Goal: Task Accomplishment & Management: Complete application form

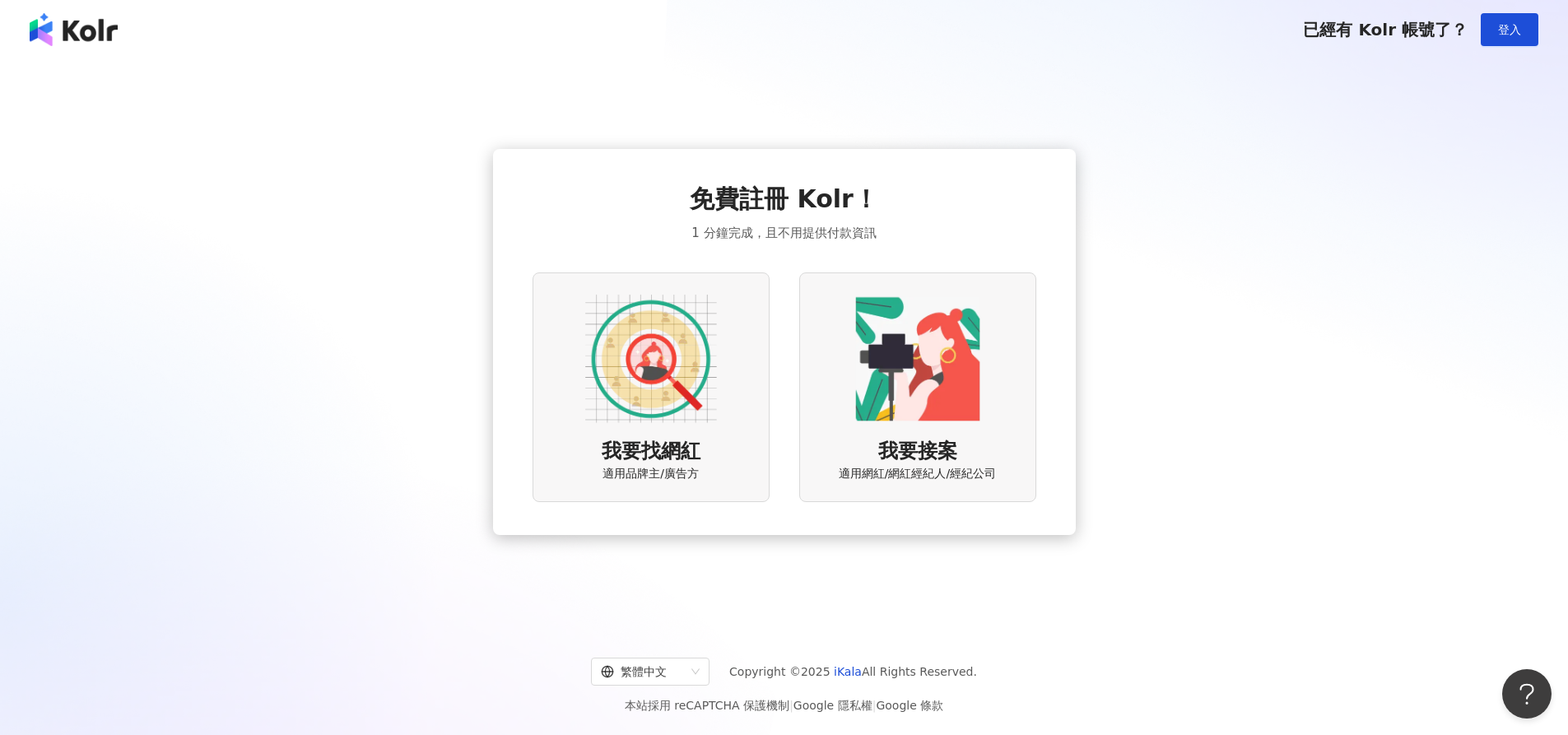
click at [75, 37] on img at bounding box center [74, 29] width 88 height 33
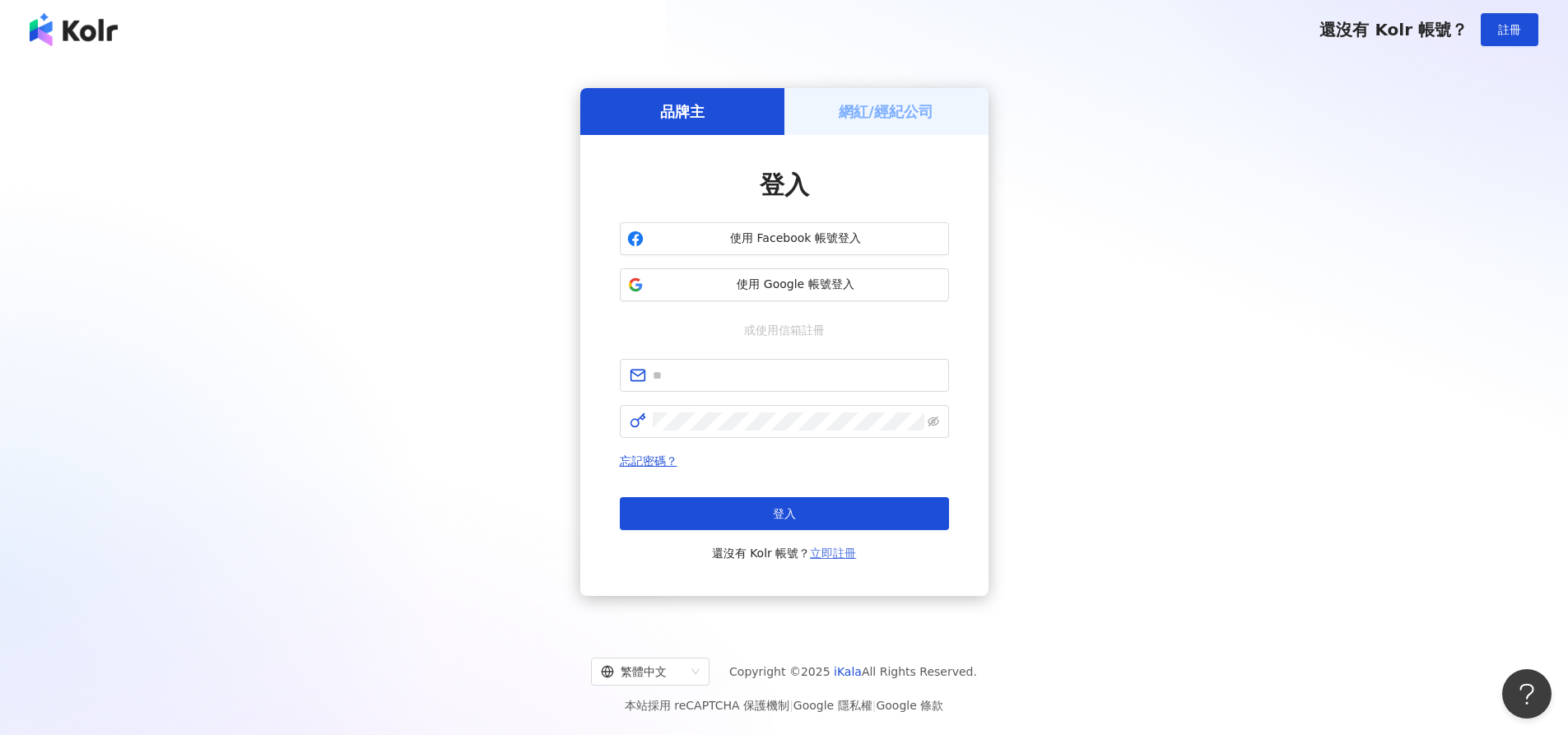
click at [843, 556] on link "立即註冊" at bounding box center [832, 553] width 46 height 13
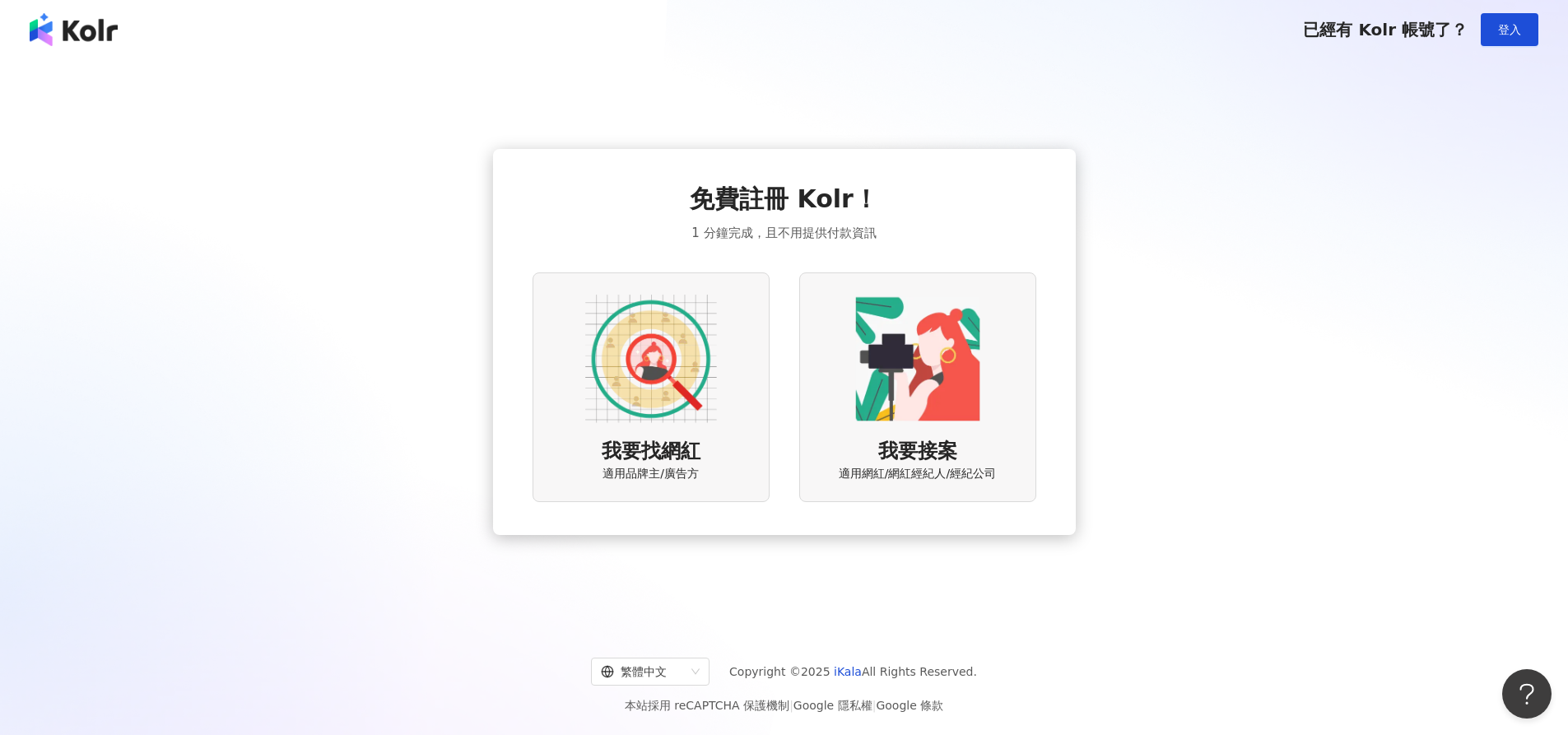
click at [670, 362] on img at bounding box center [651, 358] width 131 height 132
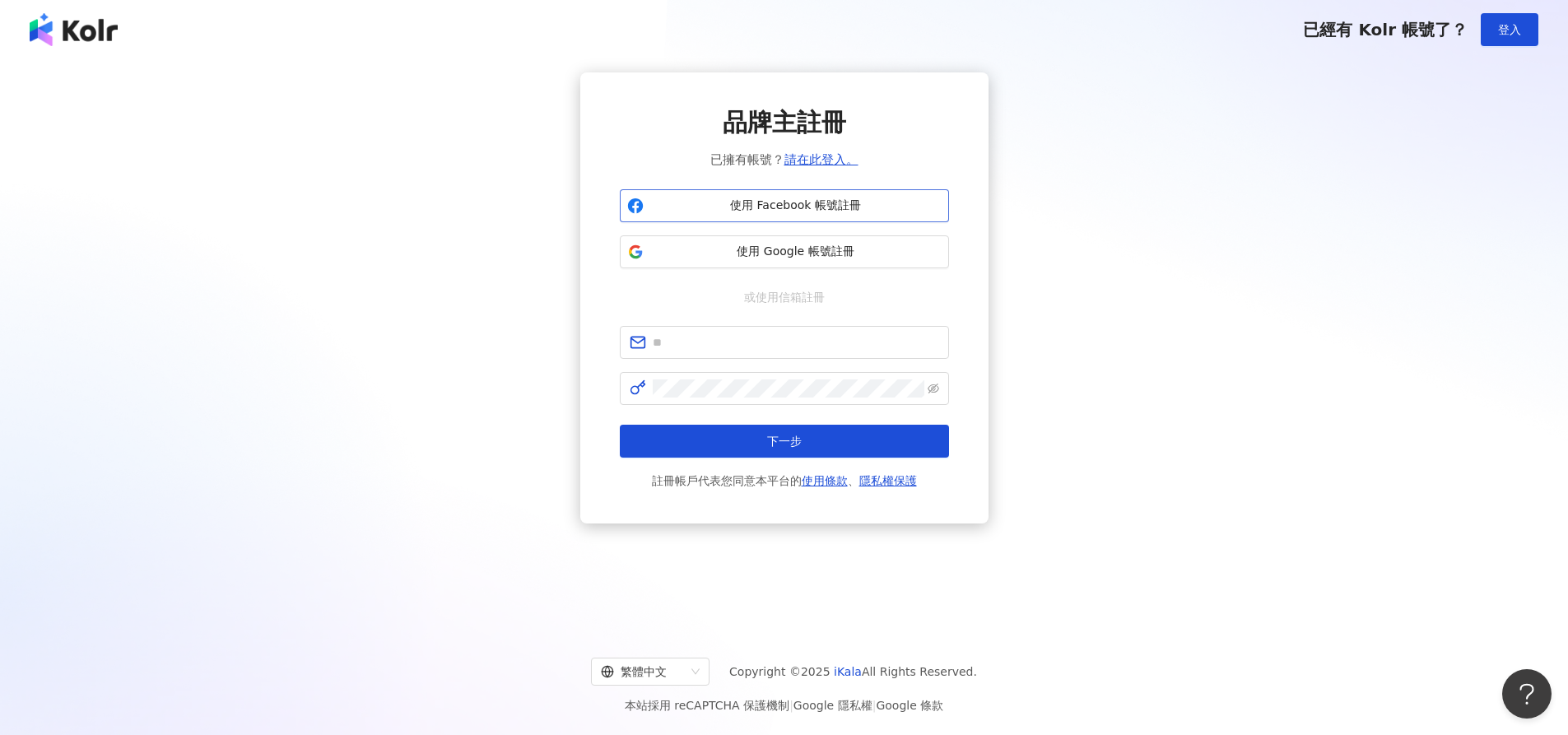
click at [741, 209] on span "使用 Facebook 帳號註冊" at bounding box center [795, 206] width 292 height 17
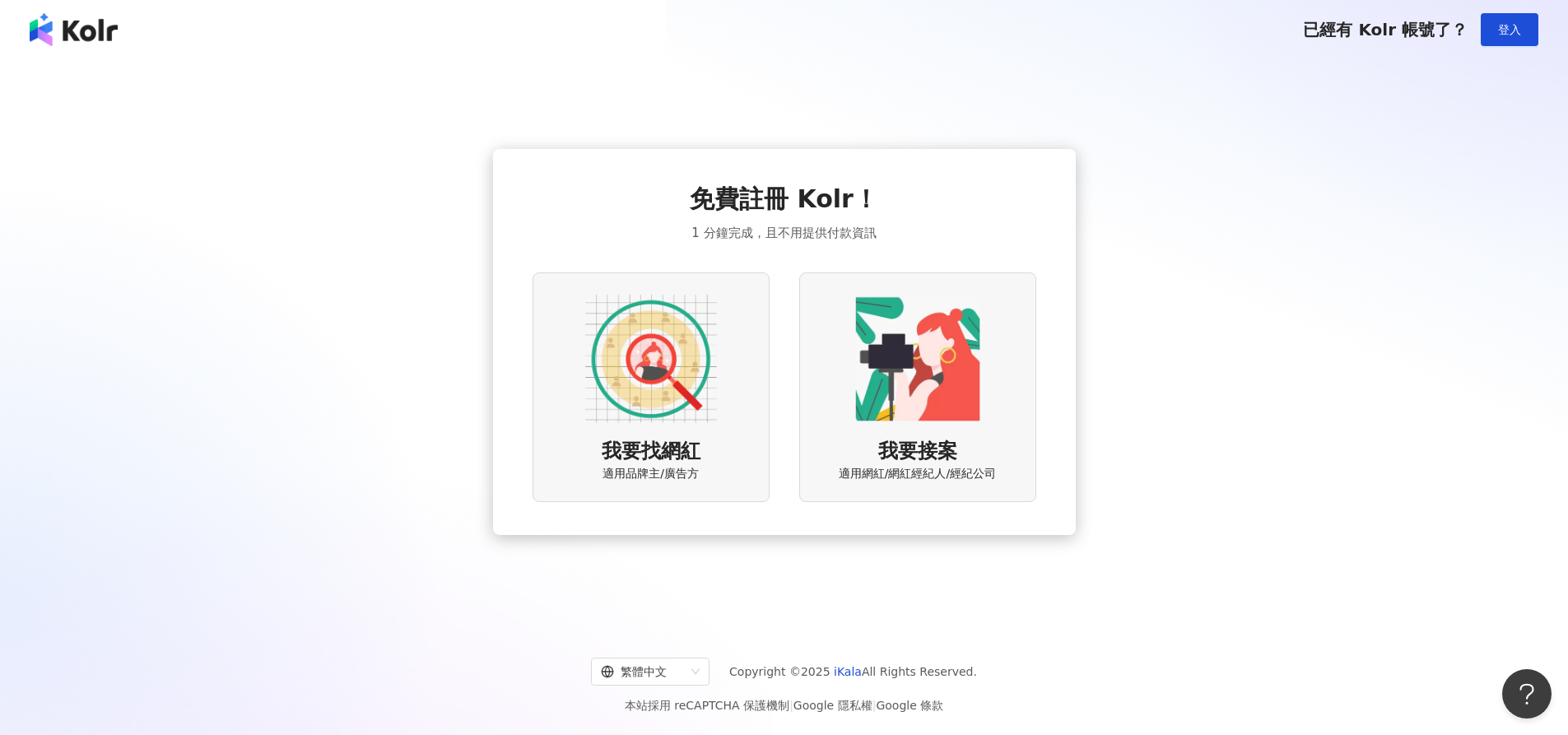
click at [666, 395] on img at bounding box center [651, 358] width 131 height 132
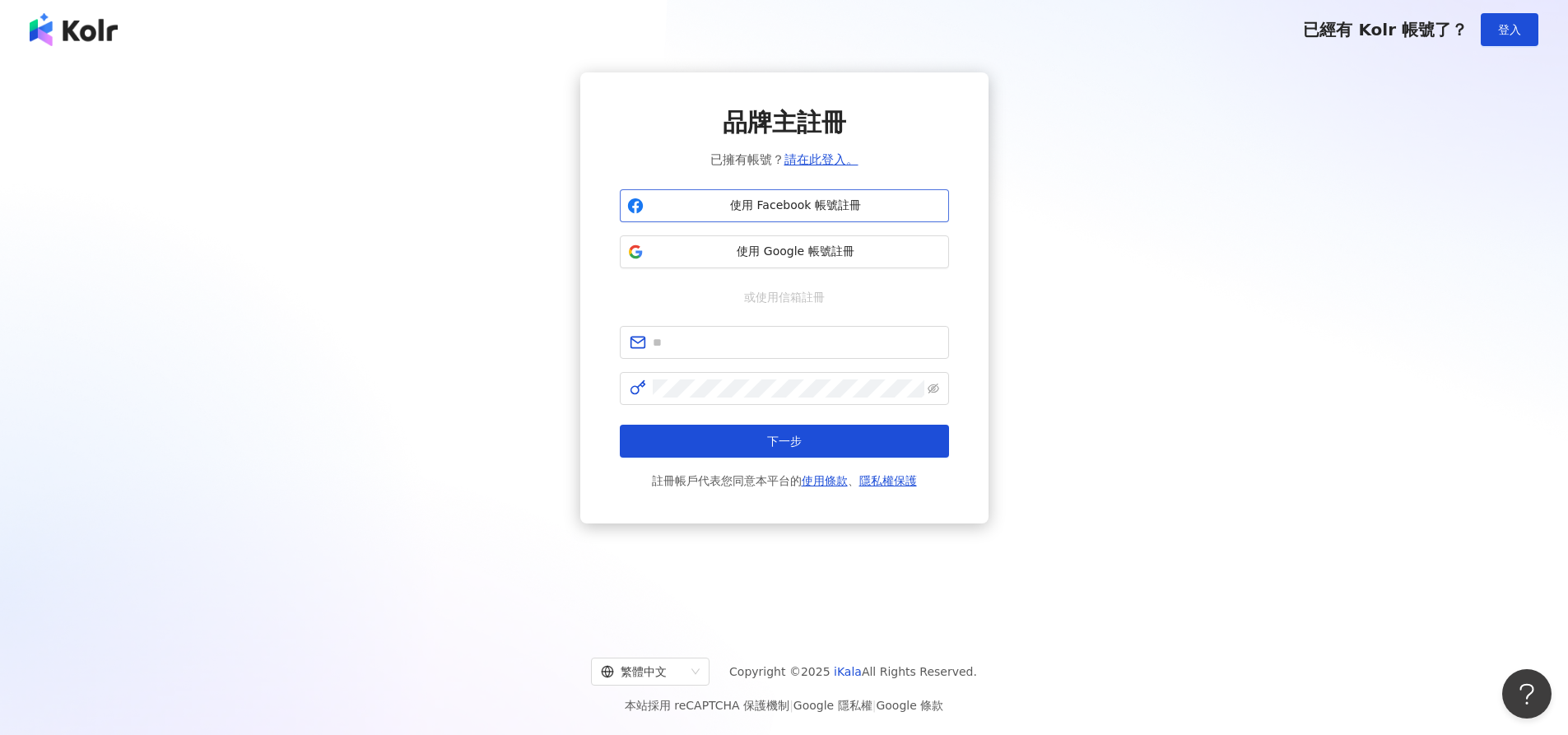
click at [702, 211] on span "使用 Facebook 帳號註冊" at bounding box center [795, 206] width 292 height 17
click at [826, 159] on link "請在此登入。" at bounding box center [820, 159] width 74 height 15
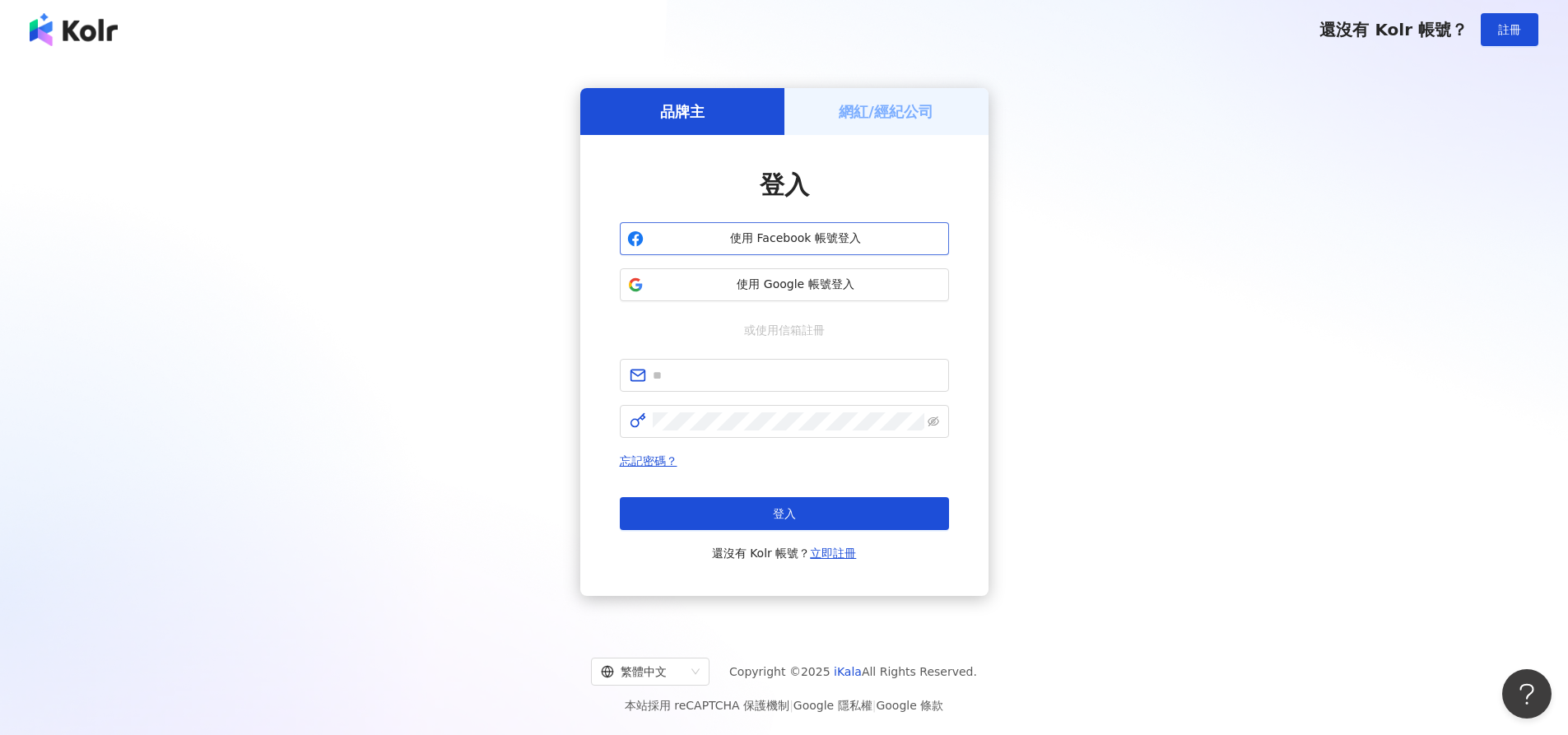
click at [723, 239] on span "使用 Facebook 帳號登入" at bounding box center [795, 239] width 292 height 17
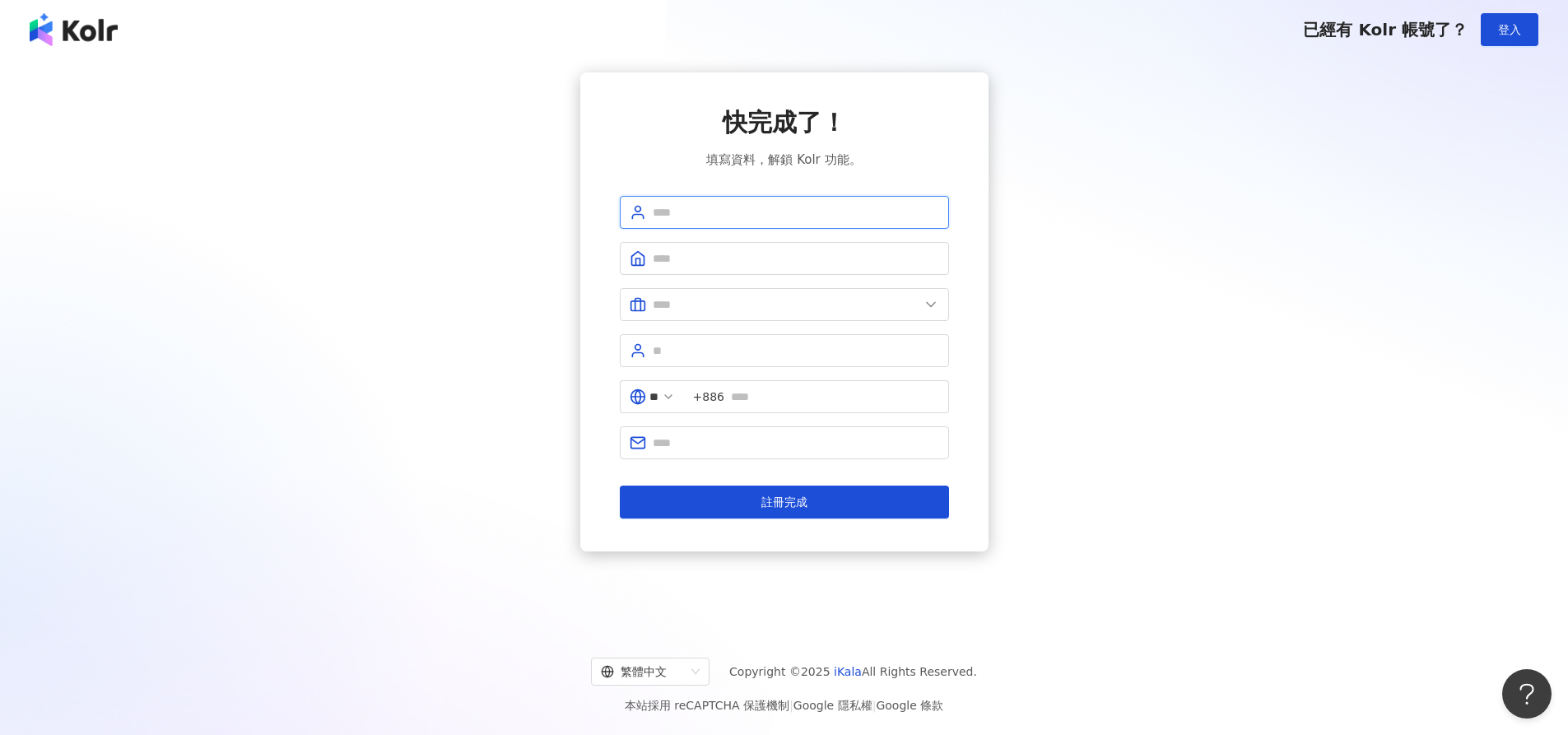
click at [703, 215] on input "text" at bounding box center [795, 212] width 286 height 18
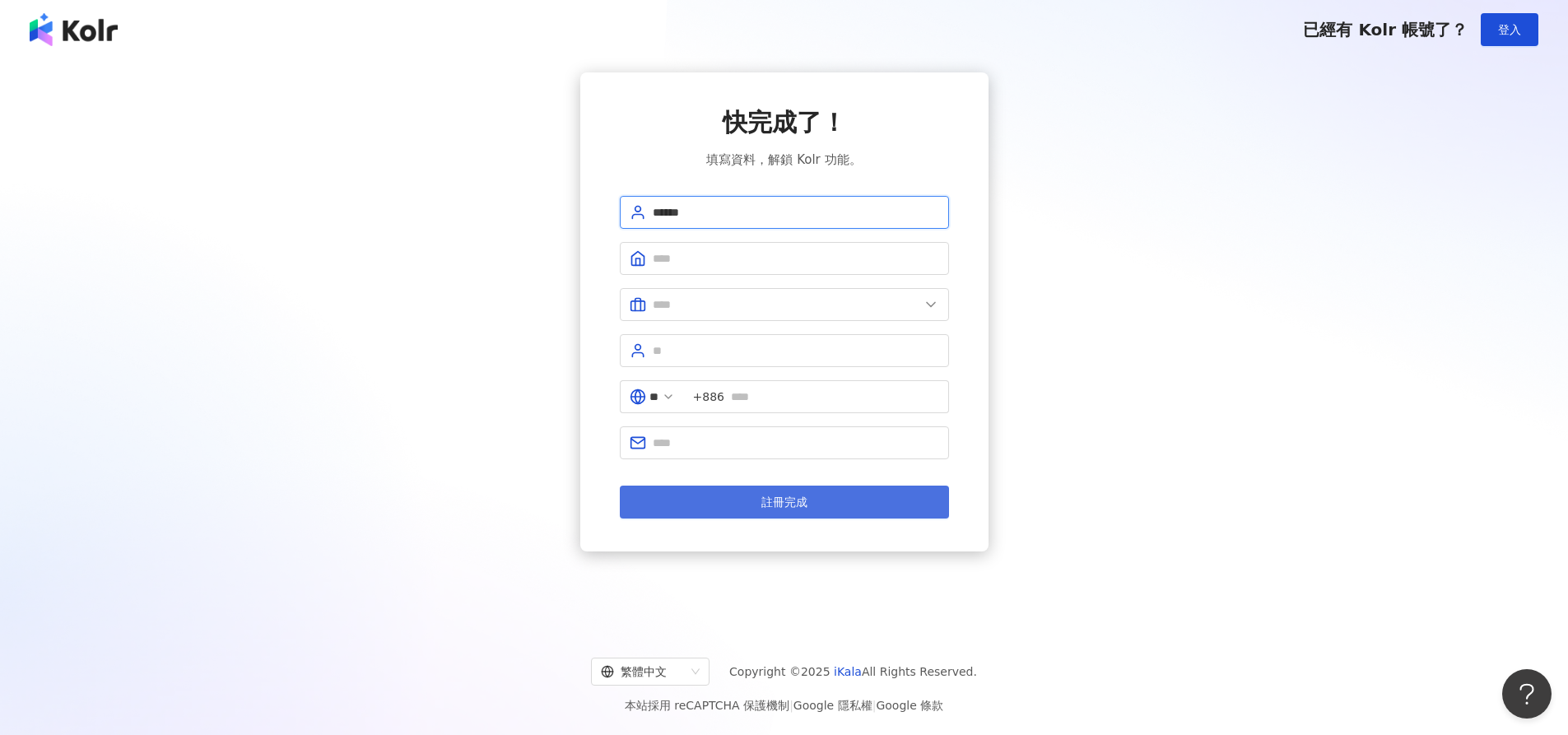
type input "******"
click at [738, 495] on button "註冊完成" at bounding box center [784, 502] width 329 height 33
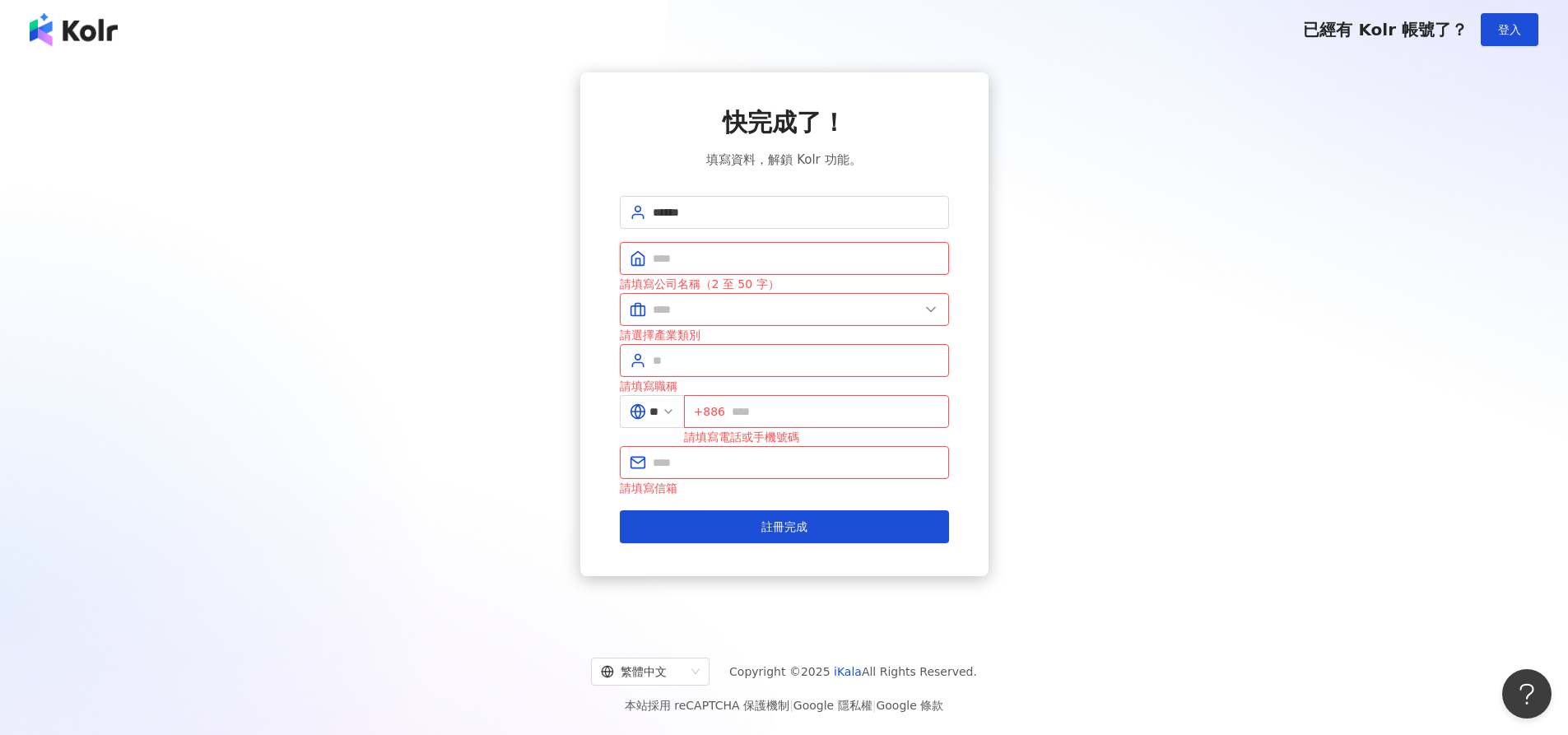
click at [678, 260] on input "text" at bounding box center [795, 257] width 286 height 18
type input "*"
type input "*****"
click at [673, 308] on input "text" at bounding box center [786, 309] width 267 height 18
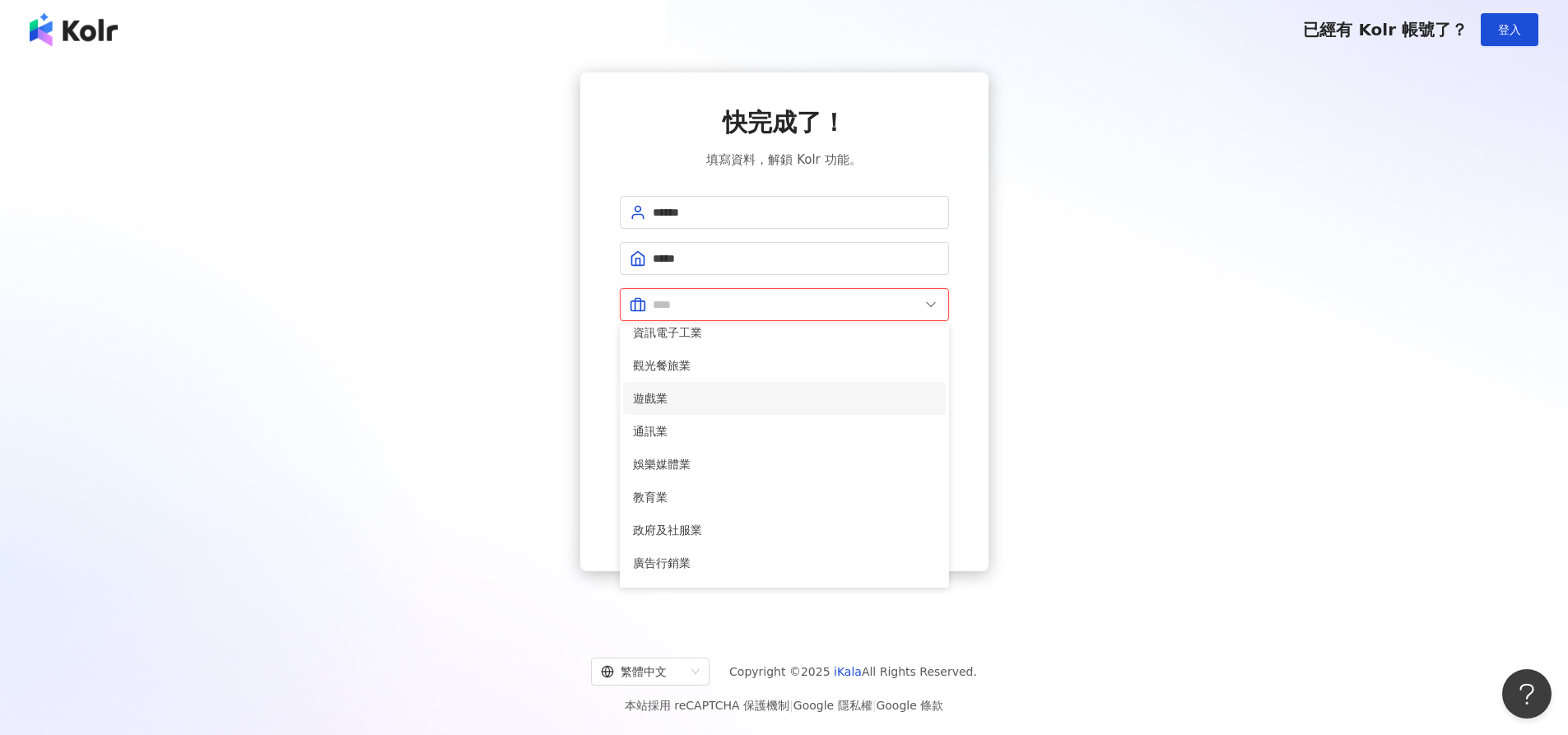
scroll to position [247, 0]
click at [673, 486] on span "政府及社服業" at bounding box center [784, 492] width 303 height 18
type input "******"
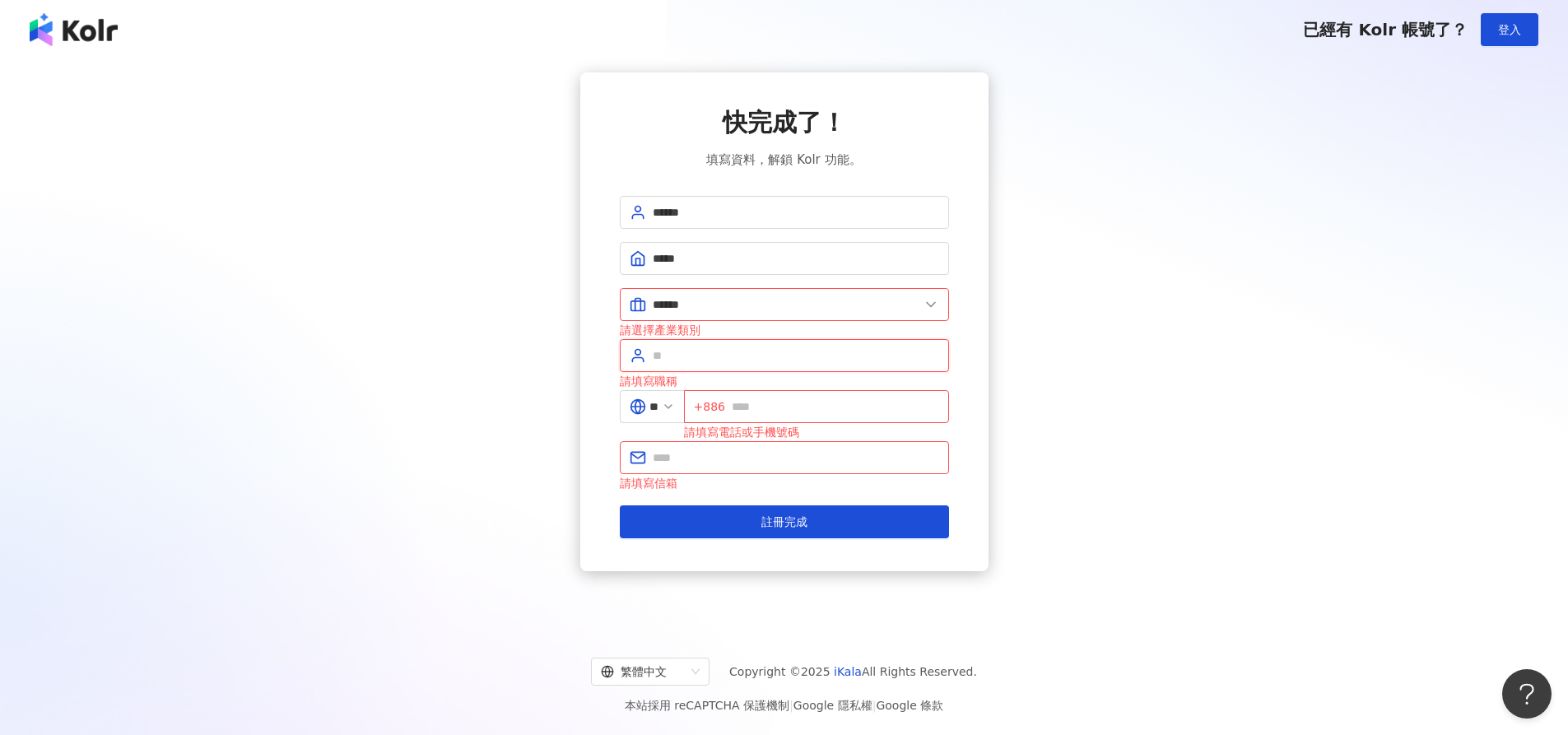
click at [667, 351] on input "text" at bounding box center [795, 355] width 286 height 18
type input "****"
click at [759, 411] on input "text" at bounding box center [835, 406] width 207 height 18
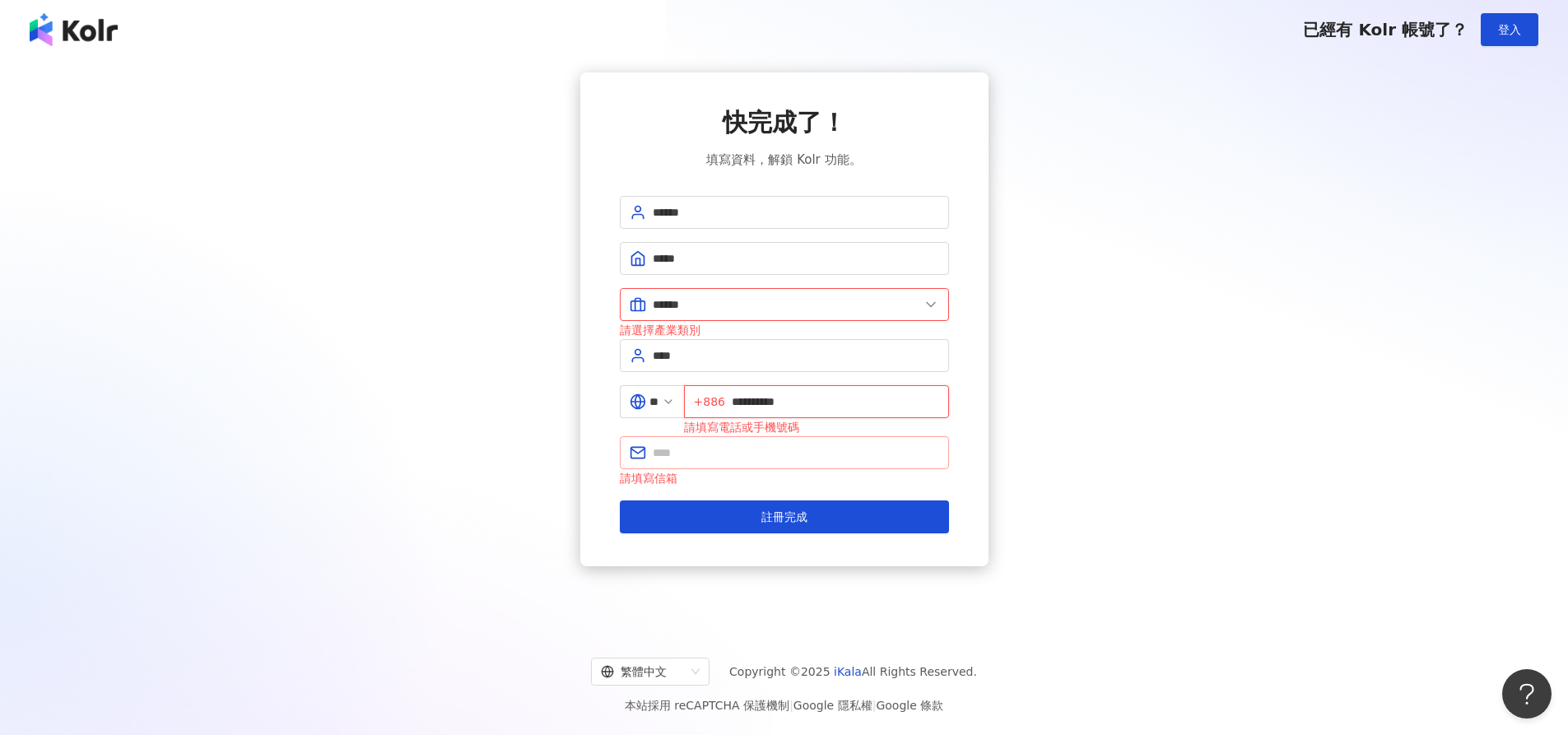
type input "**********"
click at [686, 450] on input "text" at bounding box center [795, 452] width 286 height 18
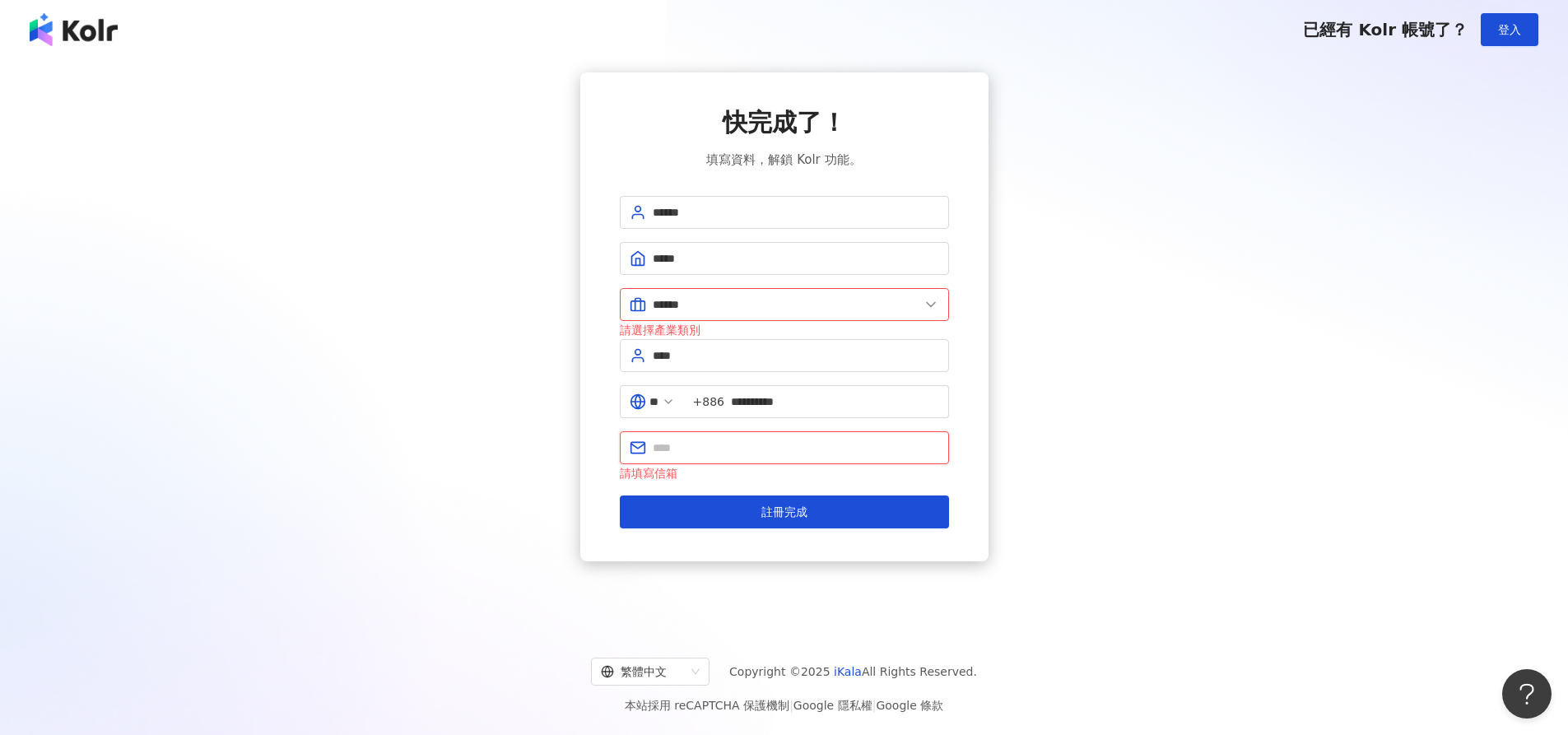
type input "*"
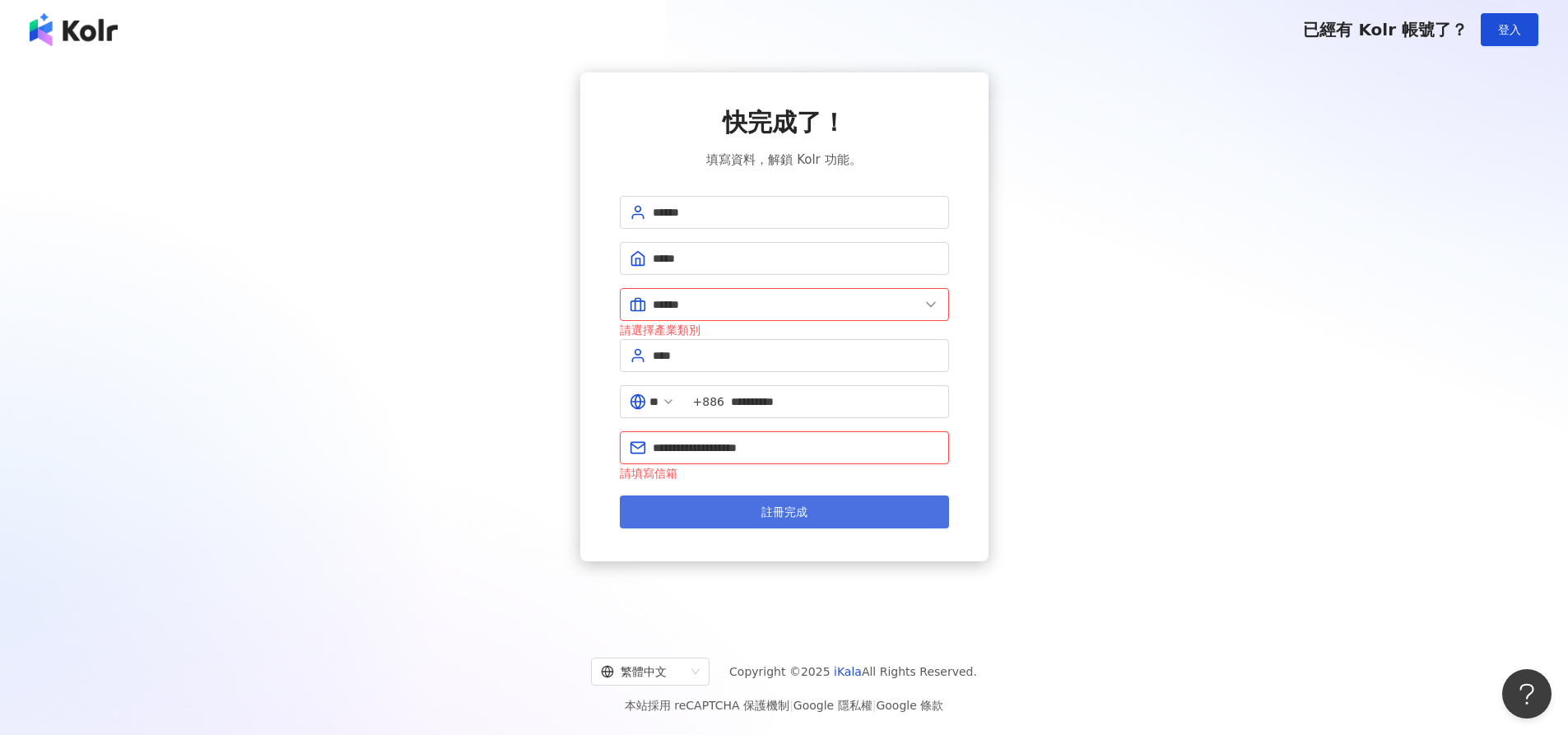
type input "**********"
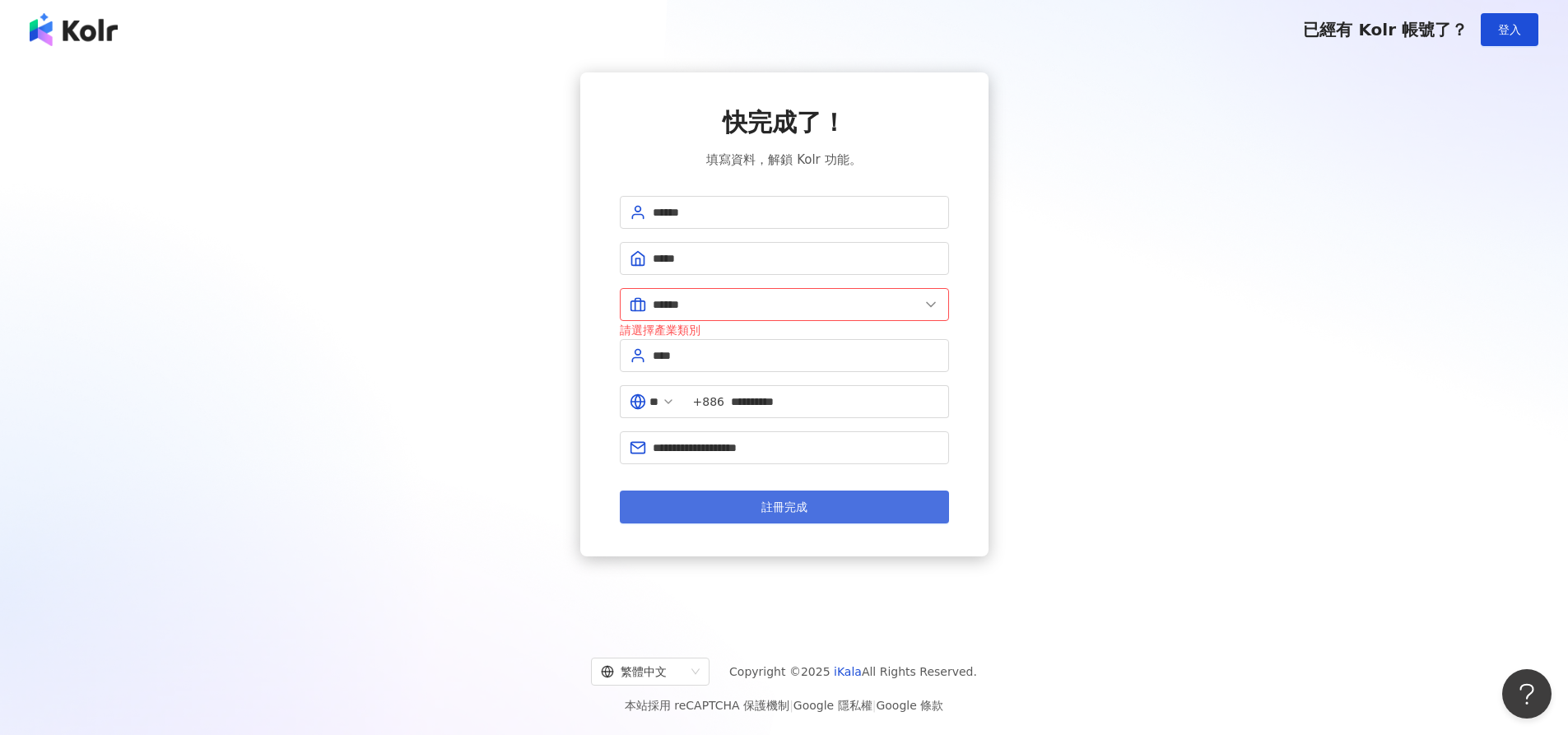
click at [752, 518] on button "註冊完成" at bounding box center [784, 506] width 329 height 33
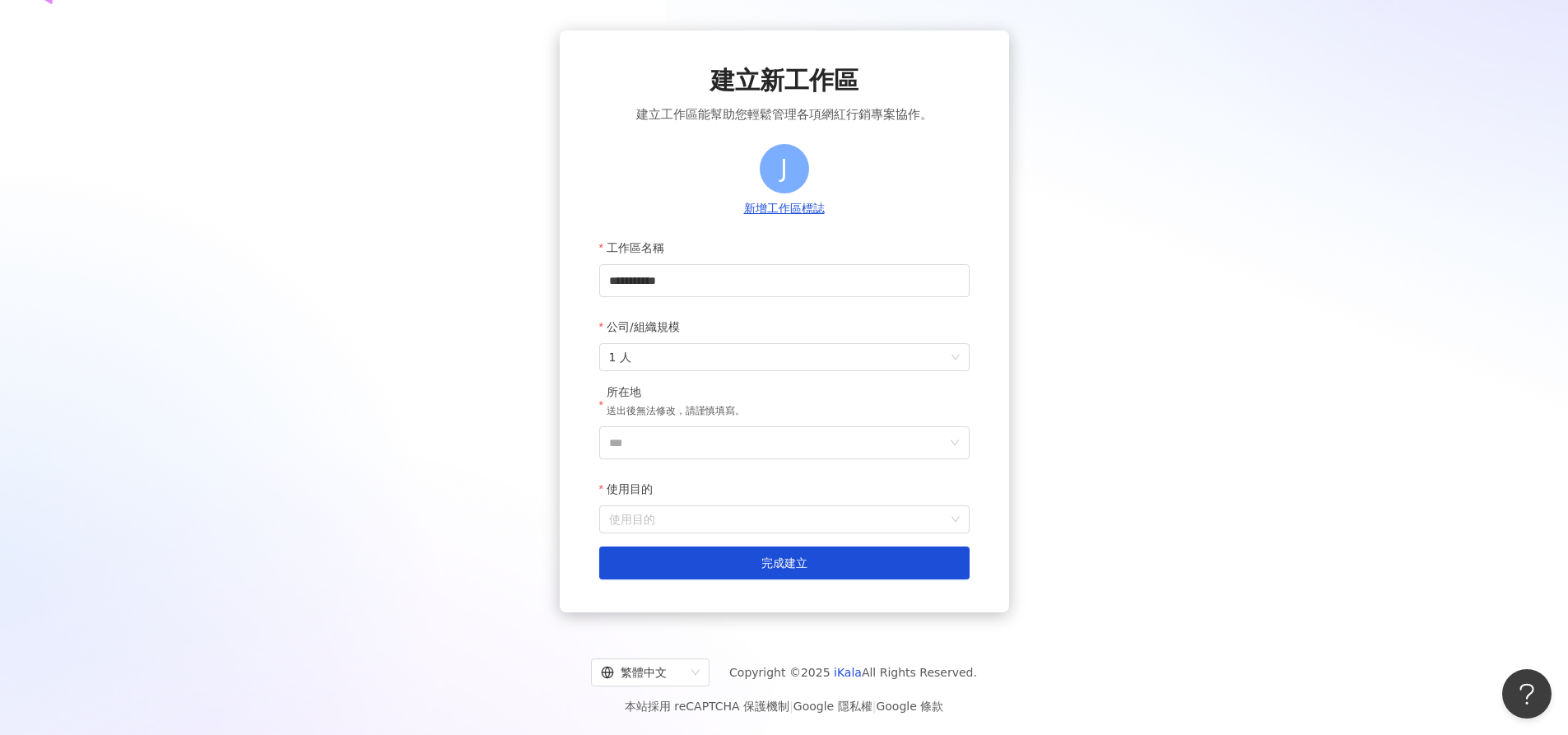
scroll to position [76, 0]
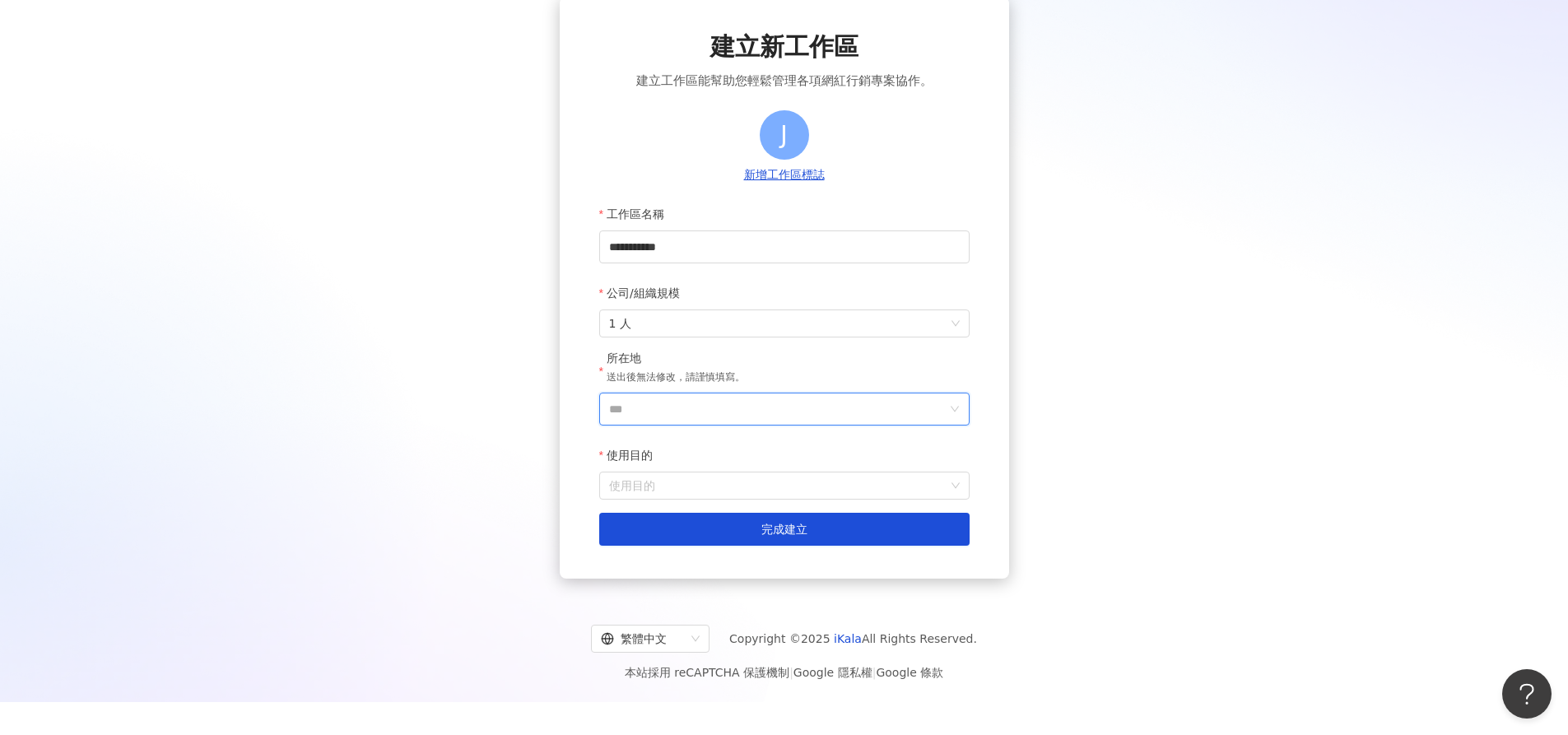
click at [653, 412] on input "***" at bounding box center [777, 409] width 337 height 32
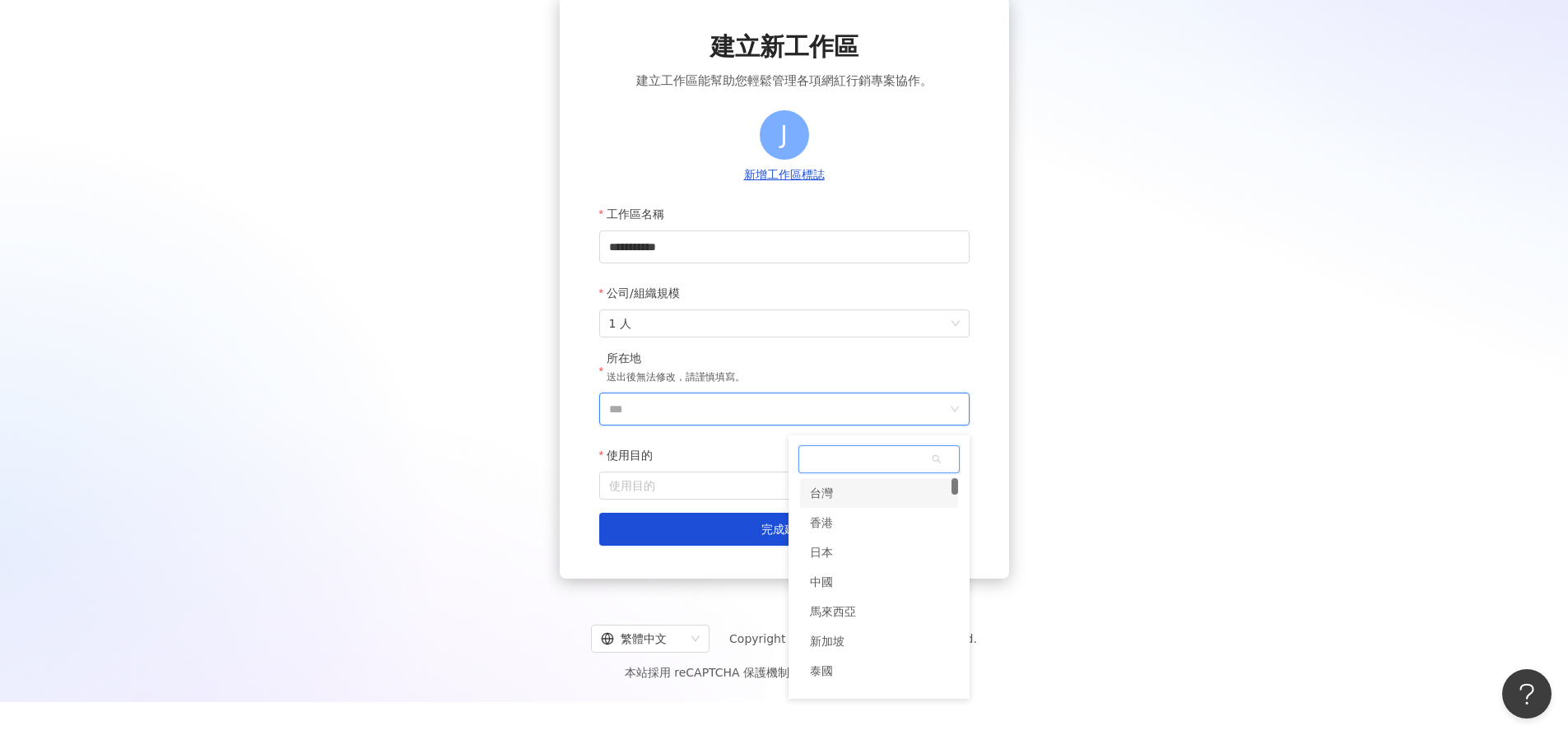
click at [885, 492] on div "台灣" at bounding box center [878, 493] width 158 height 30
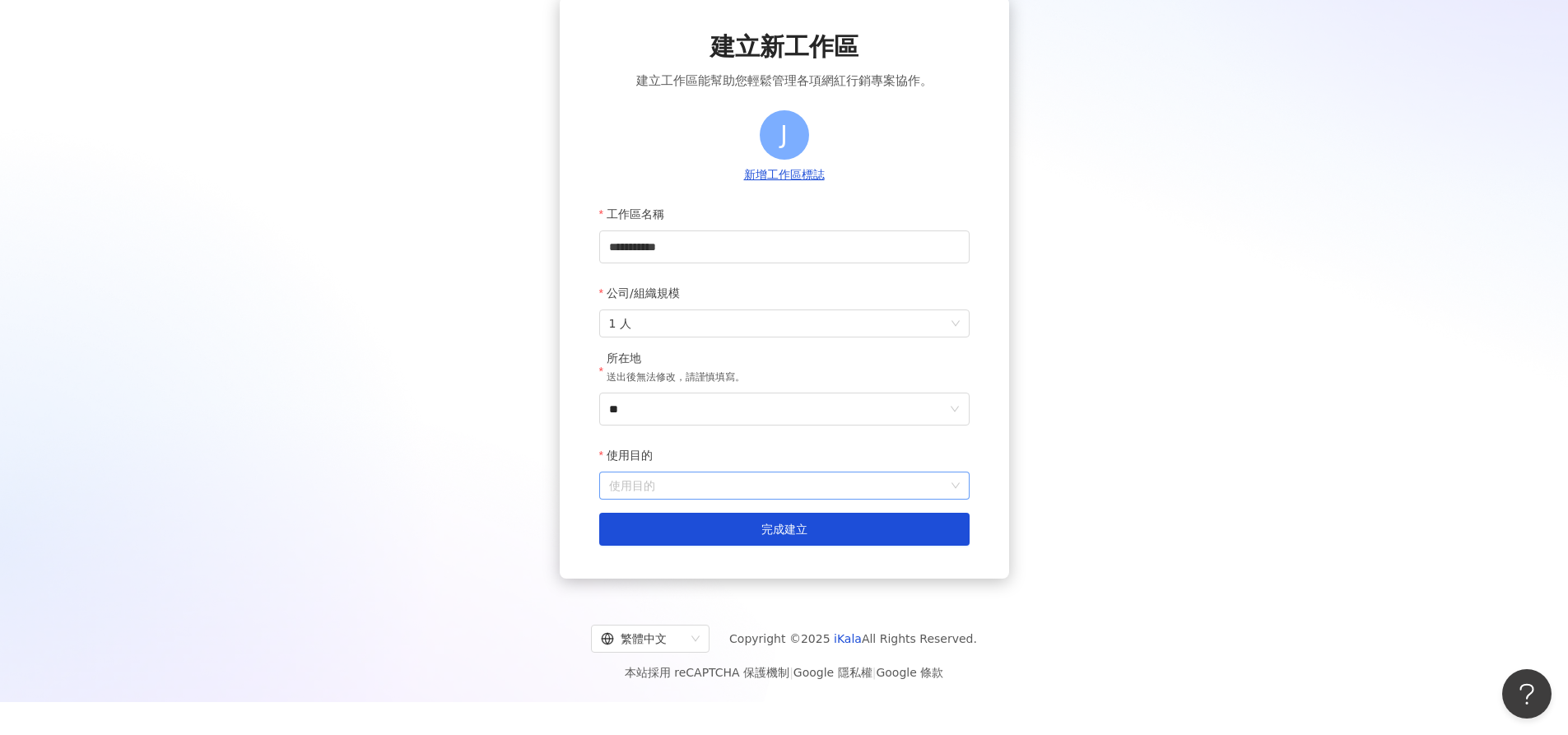
click at [729, 482] on input "使用目的" at bounding box center [784, 486] width 351 height 26
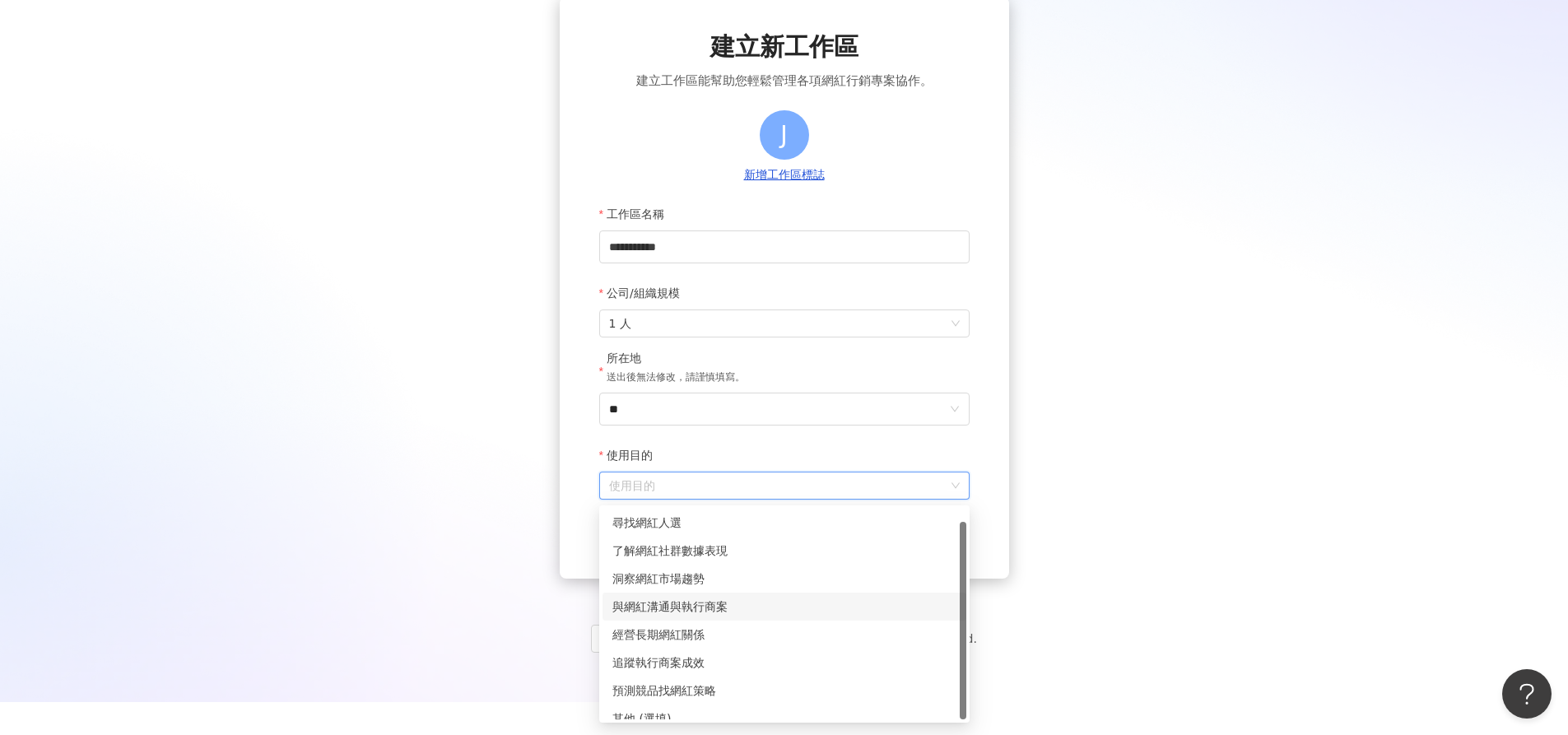
scroll to position [13, 0]
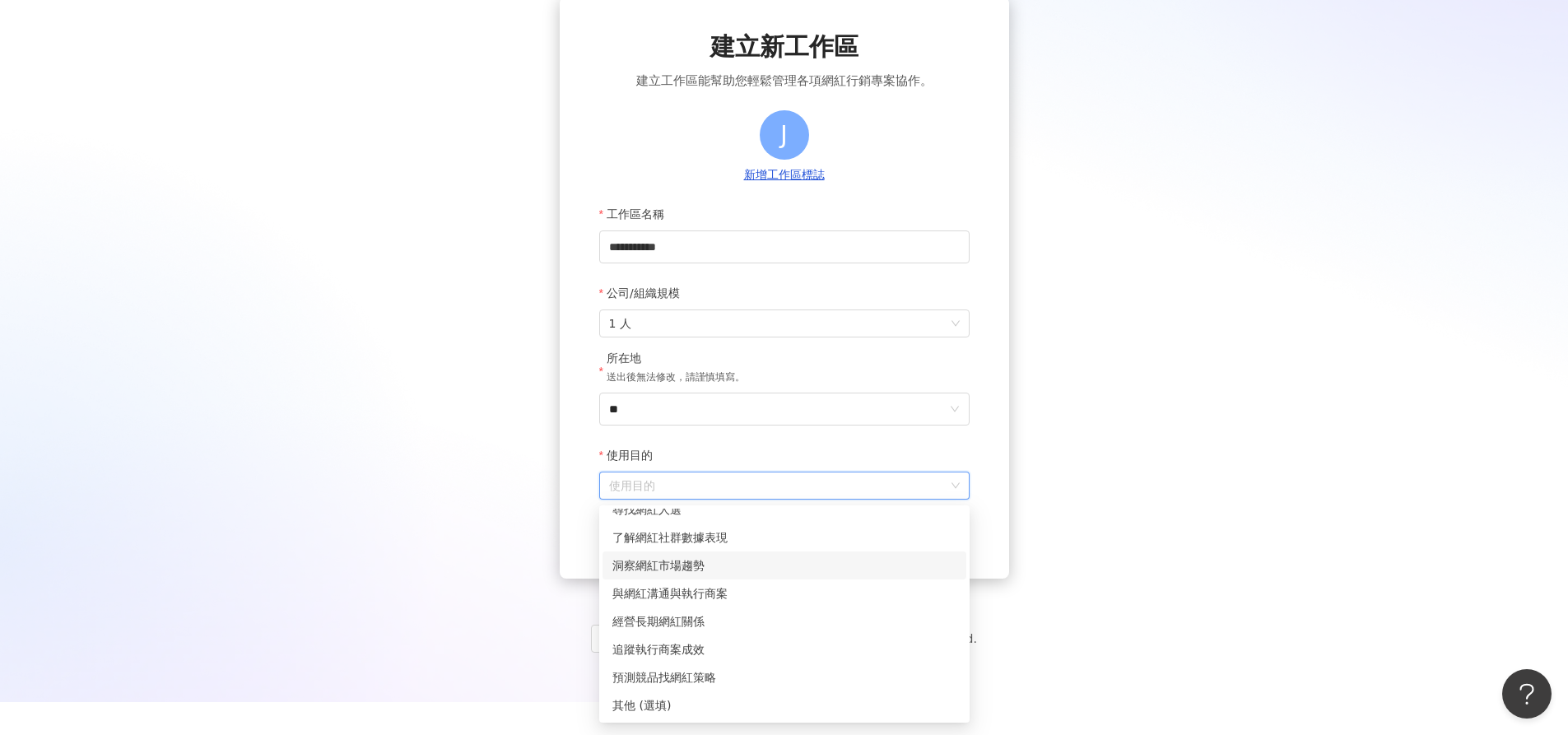
click at [687, 566] on div "洞察網紅市場趨勢" at bounding box center [784, 565] width 344 height 18
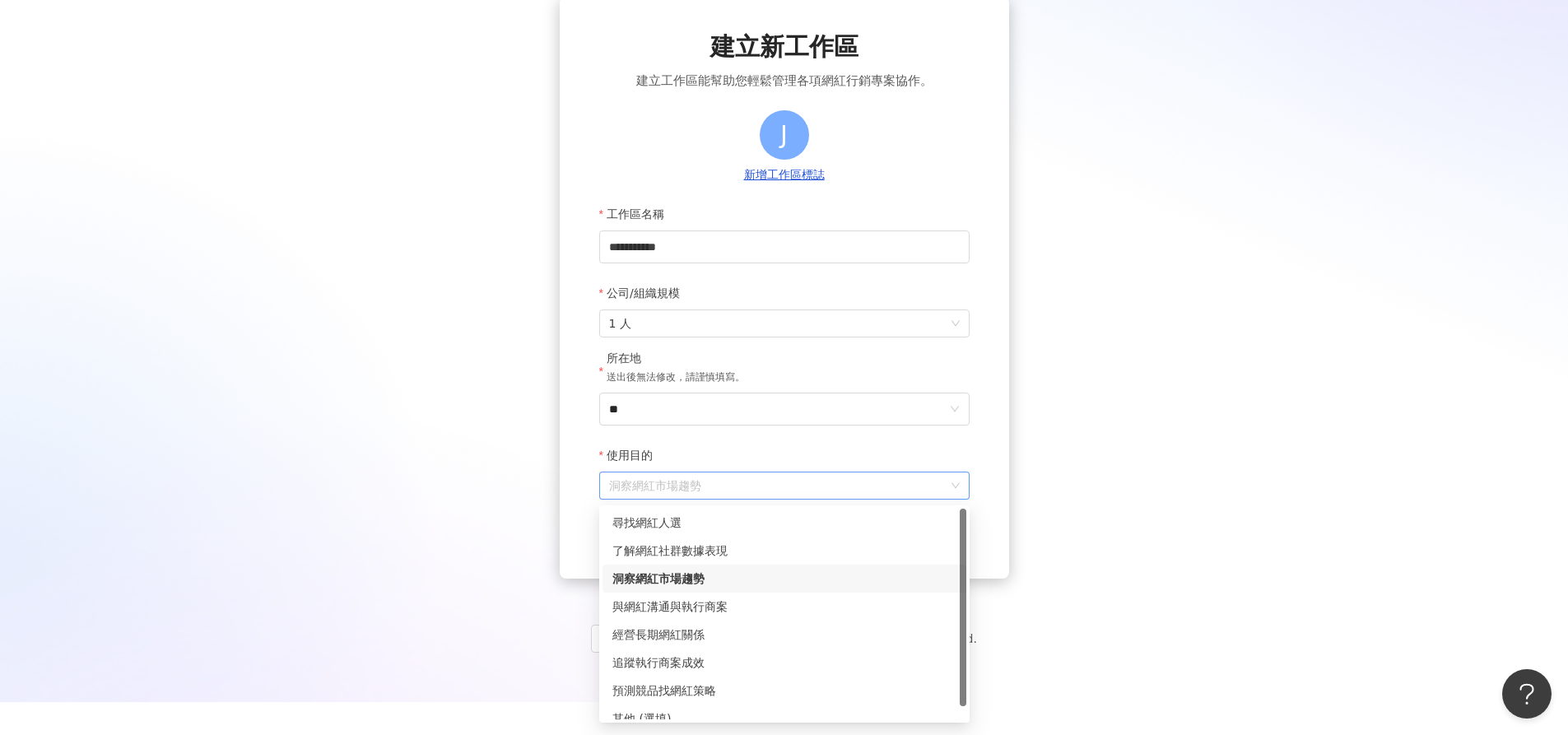
click at [759, 488] on span "洞察網紅市場趨勢" at bounding box center [784, 486] width 351 height 26
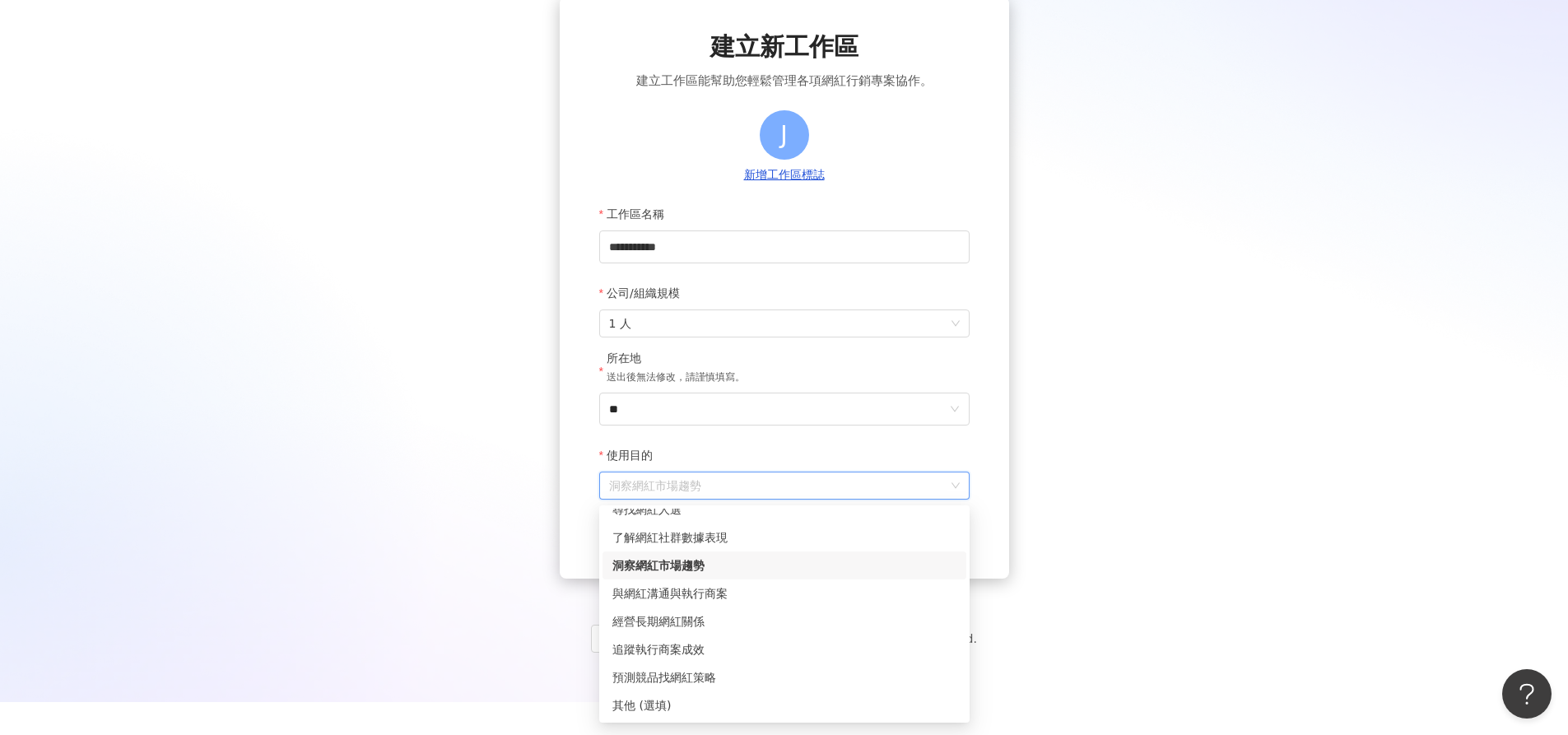
click at [673, 563] on div "洞察網紅市場趨勢" at bounding box center [784, 565] width 344 height 18
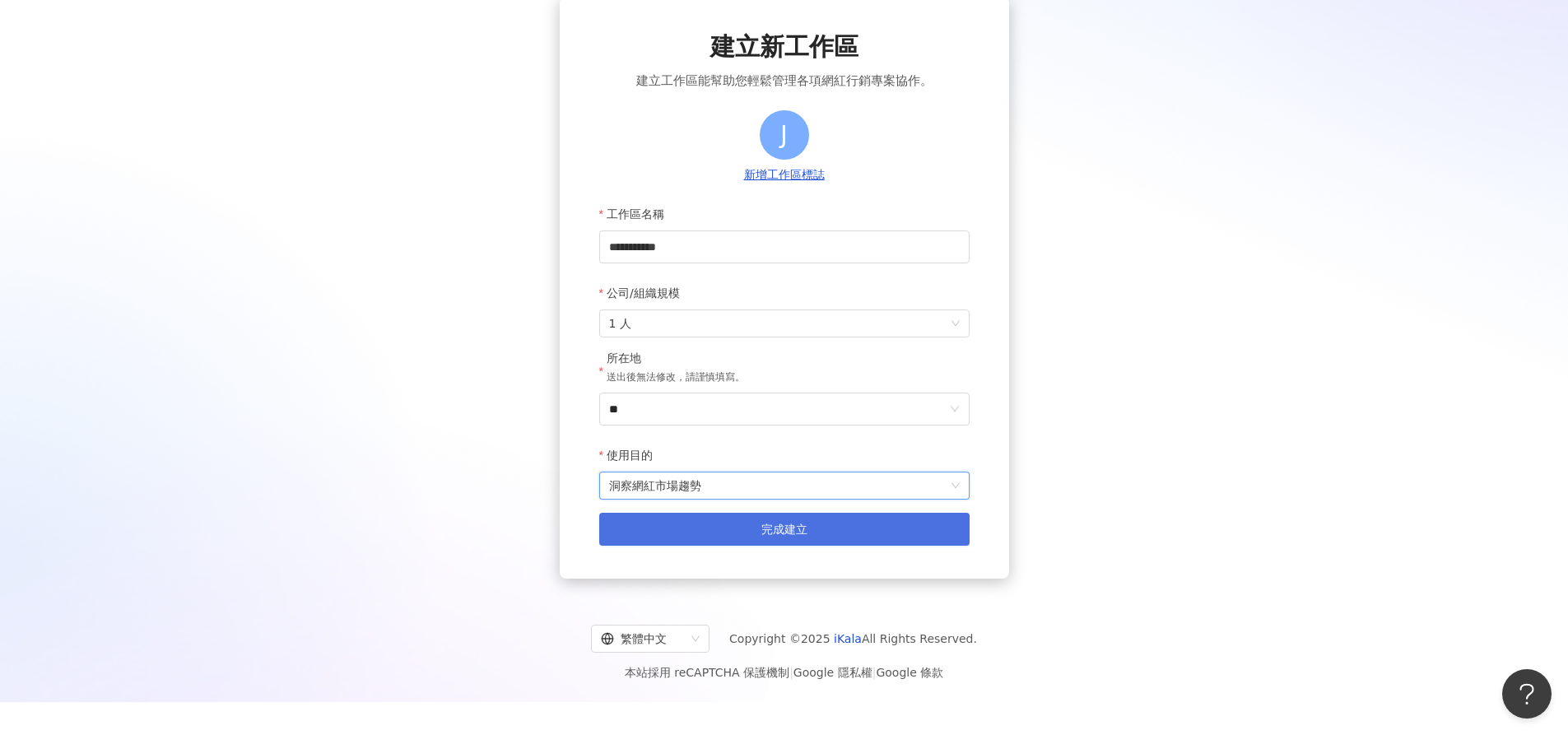
click at [742, 531] on button "完成建立" at bounding box center [784, 529] width 370 height 33
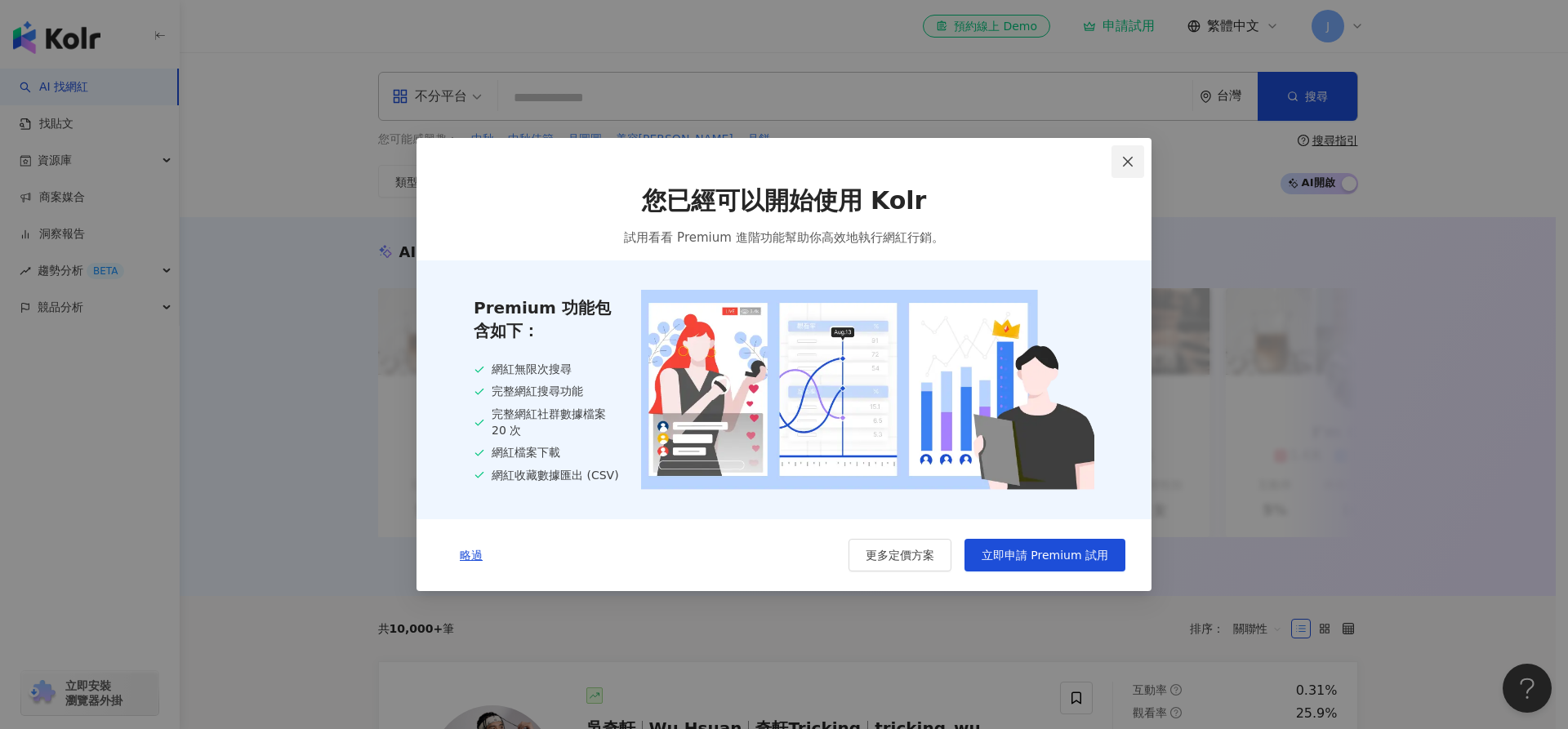
click at [1130, 162] on icon "close" at bounding box center [1128, 161] width 10 height 10
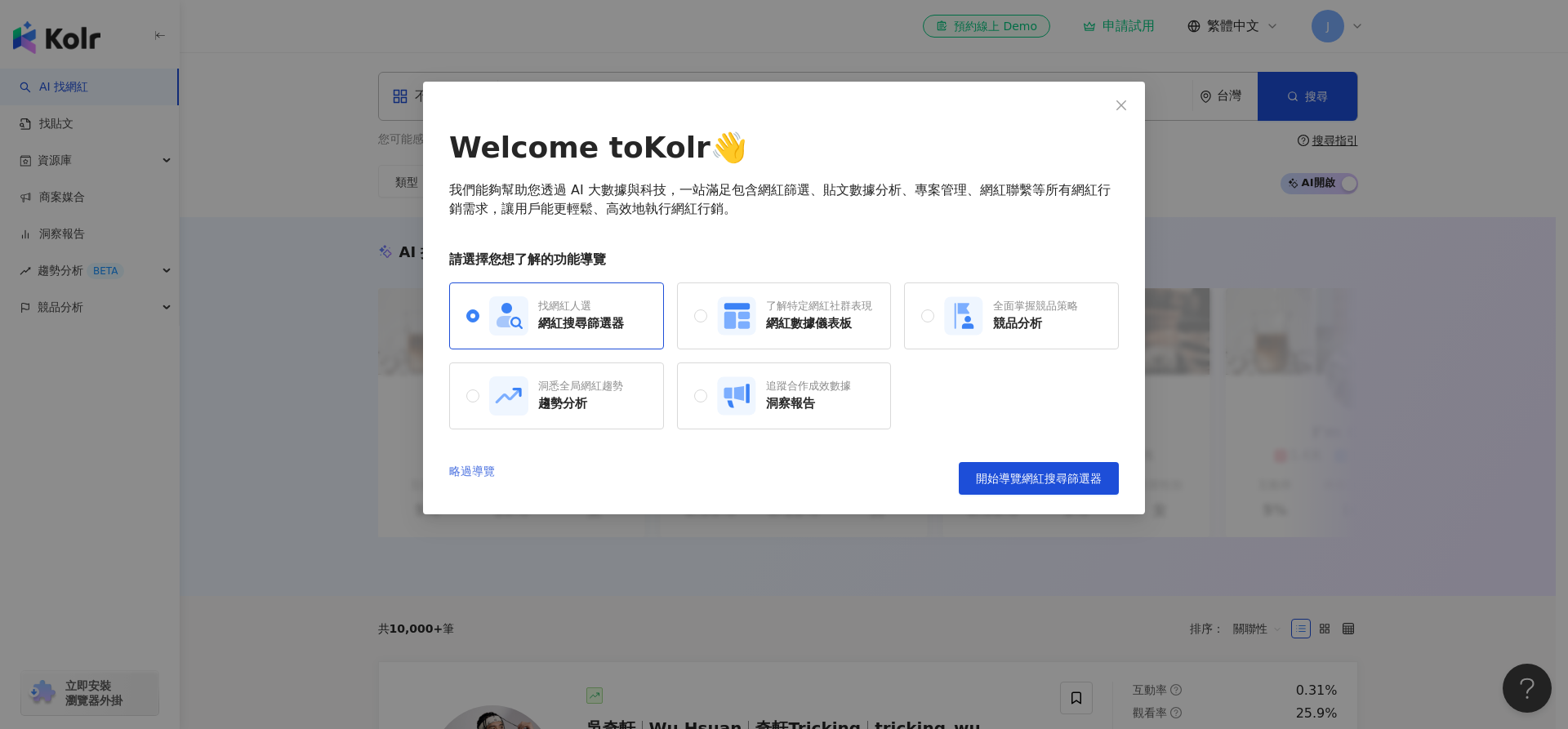
click at [472, 469] on link "略過導覽" at bounding box center [472, 478] width 45 height 32
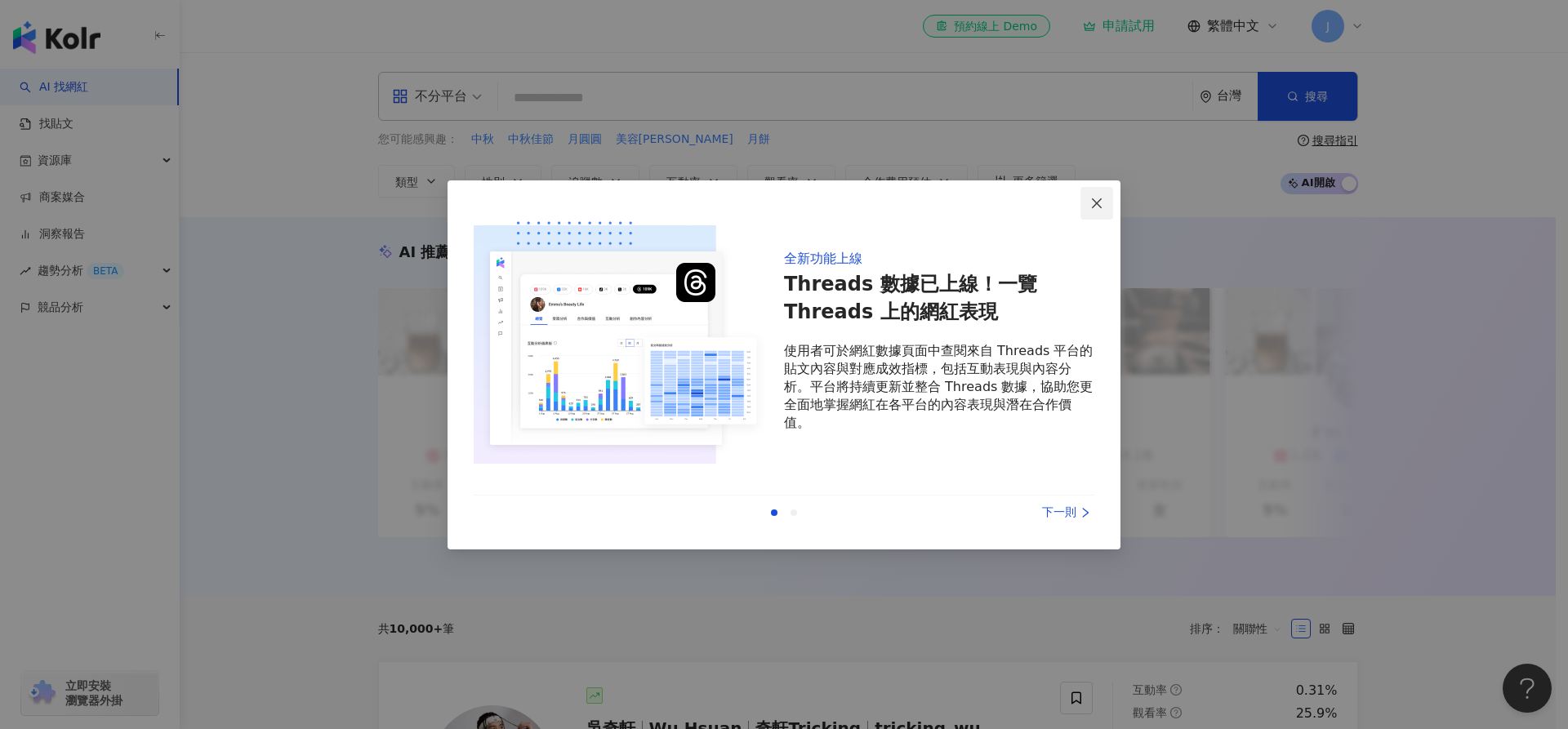
click at [1101, 204] on icon "close" at bounding box center [1097, 204] width 13 height 13
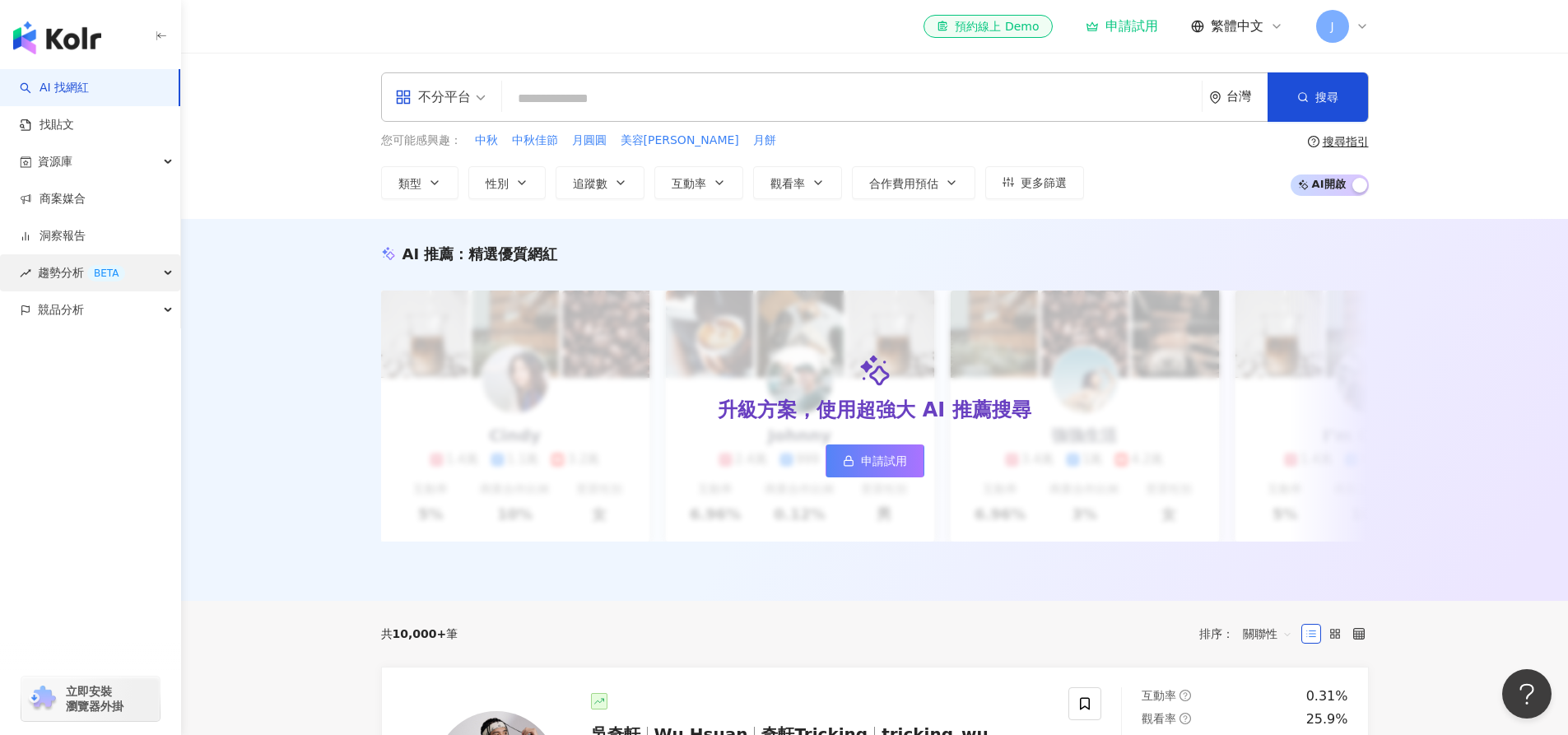
click at [53, 281] on span "趨勢分析 BETA" at bounding box center [82, 273] width 88 height 37
click at [48, 387] on link "社群帳號排行" at bounding box center [74, 384] width 69 height 17
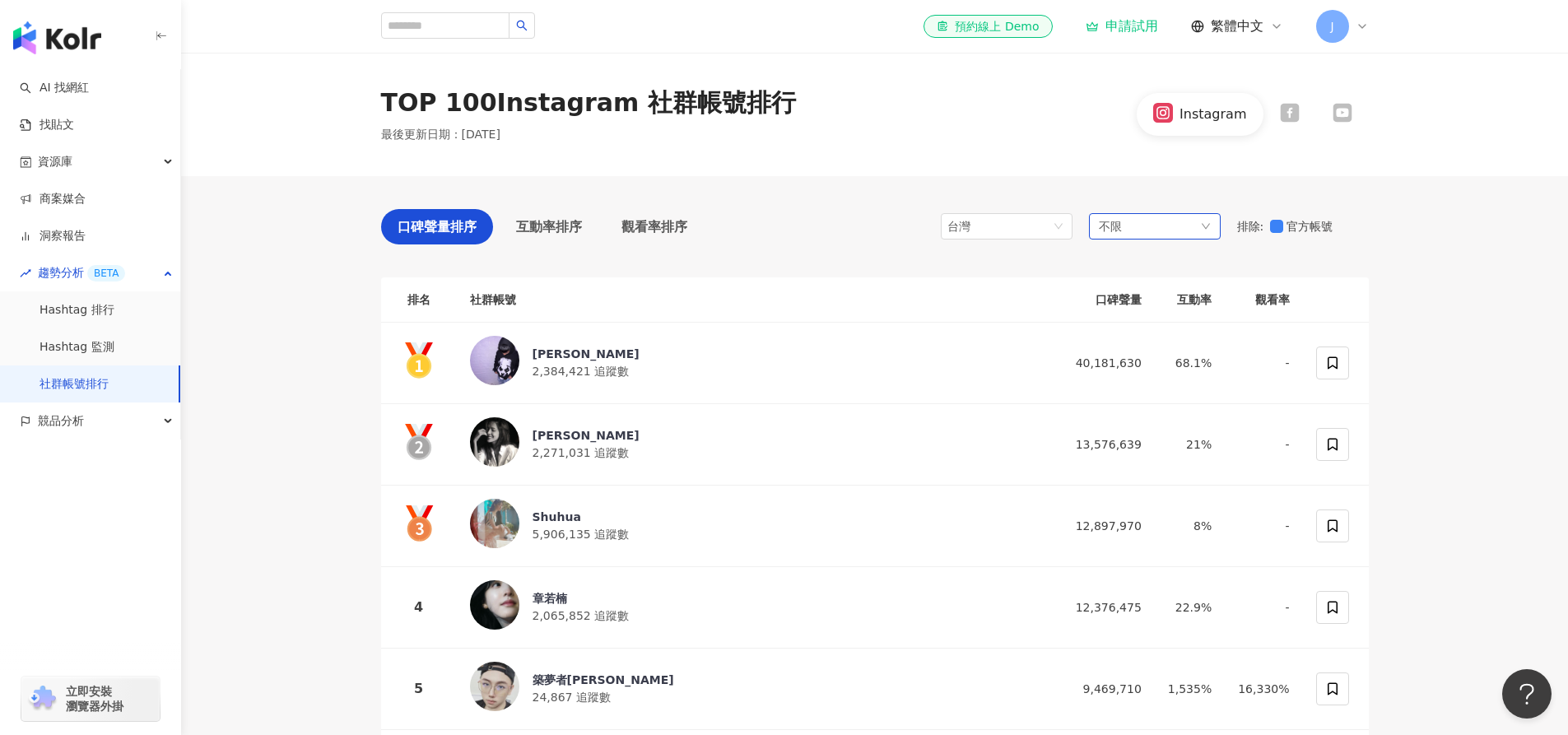
click at [1119, 229] on span "不限" at bounding box center [1110, 226] width 23 height 18
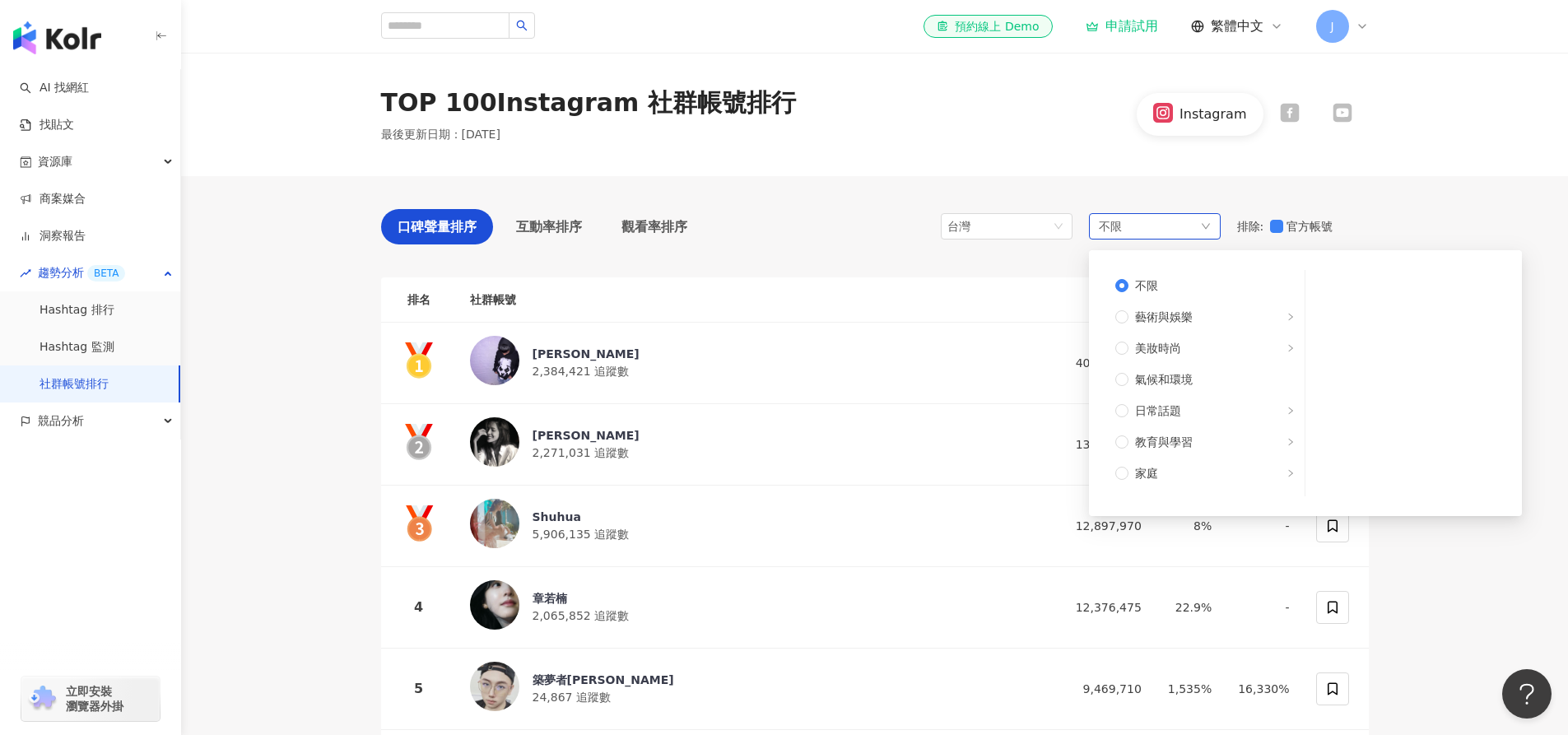
click at [1119, 229] on span "不限" at bounding box center [1110, 226] width 23 height 18
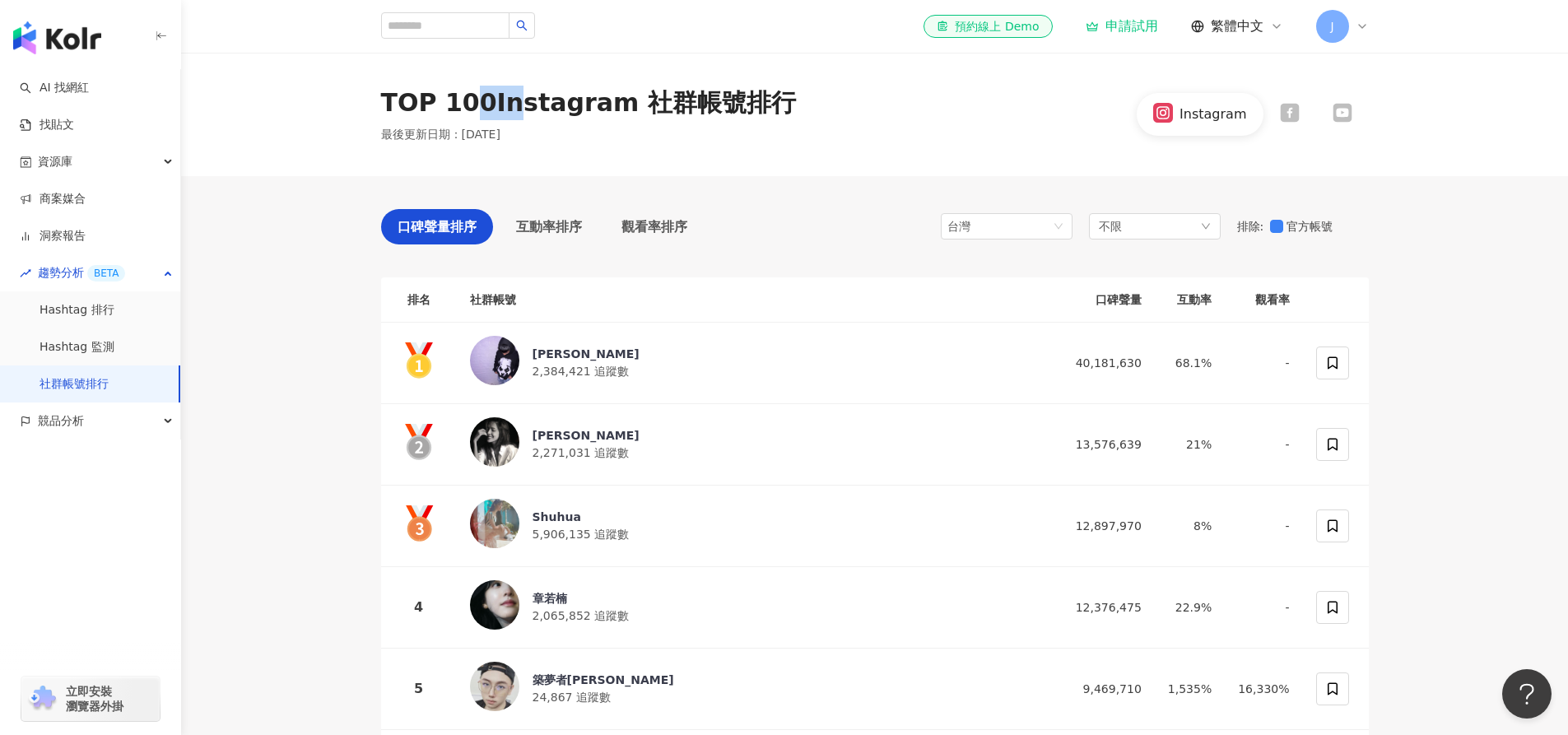
drag, startPoint x: 459, startPoint y: 104, endPoint x: 513, endPoint y: 108, distance: 54.1
click at [513, 108] on div "TOP 100 Instagram 社群帳號排行" at bounding box center [588, 103] width 415 height 35
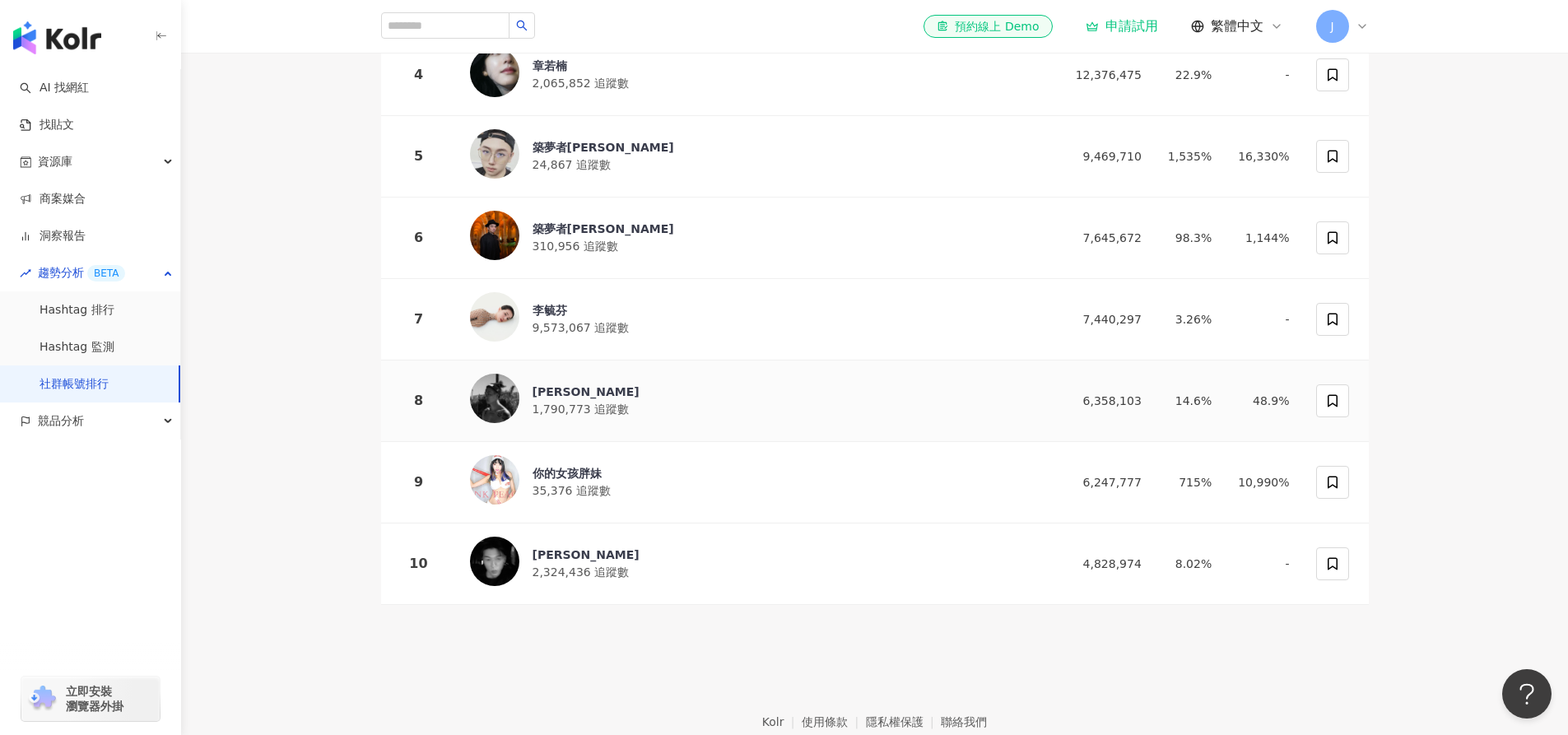
scroll to position [610, 0]
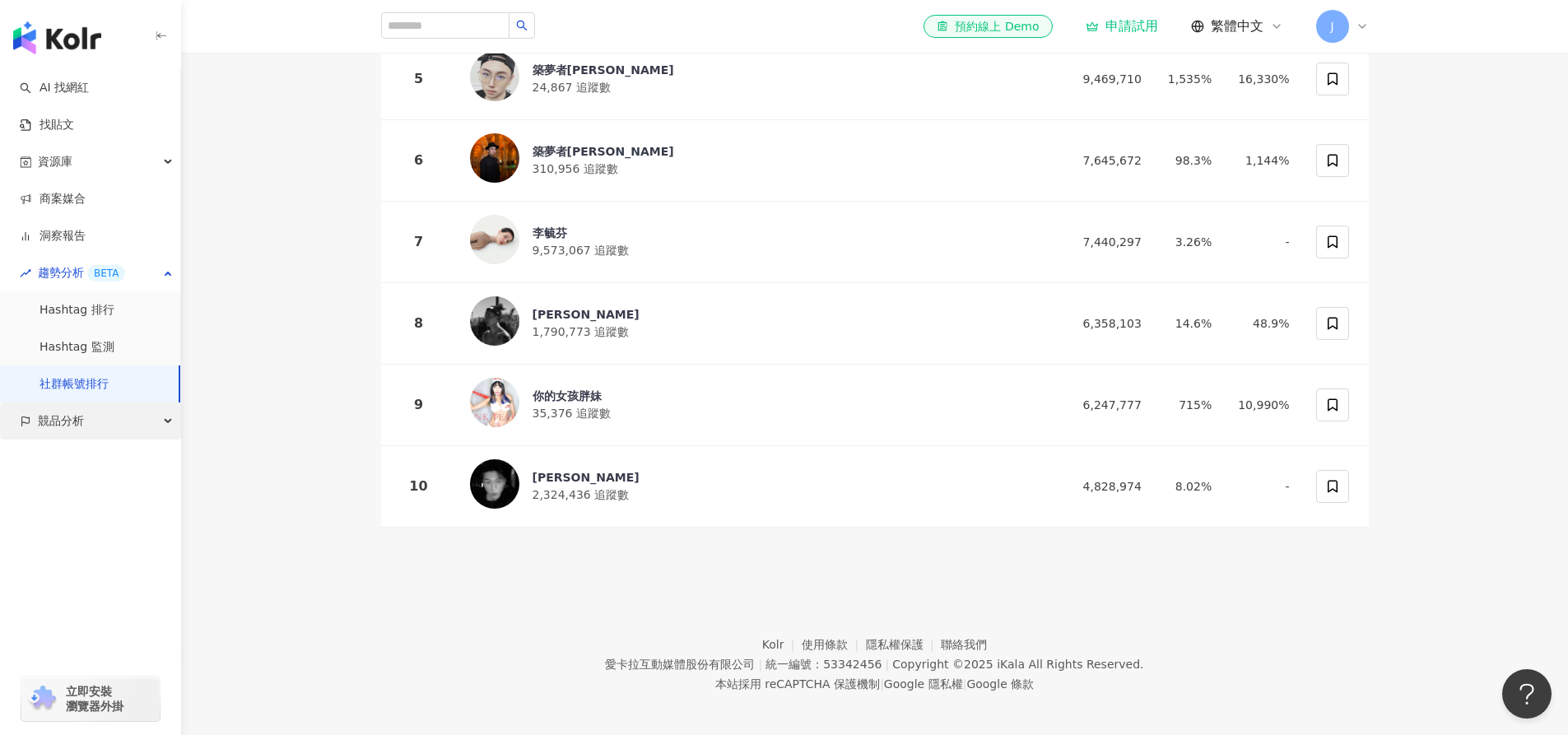
click at [167, 422] on icon "button" at bounding box center [169, 422] width 8 height 0
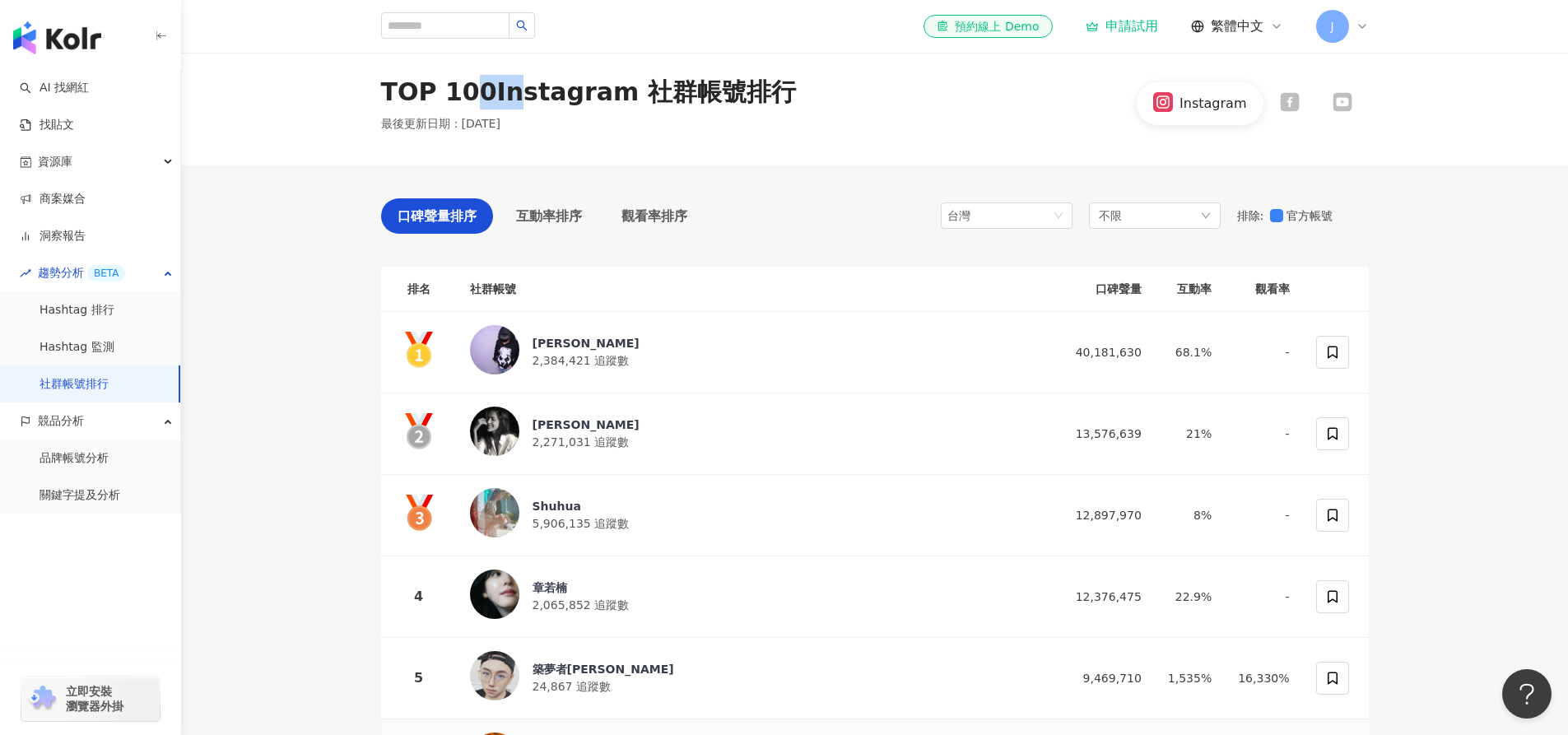
scroll to position [0, 0]
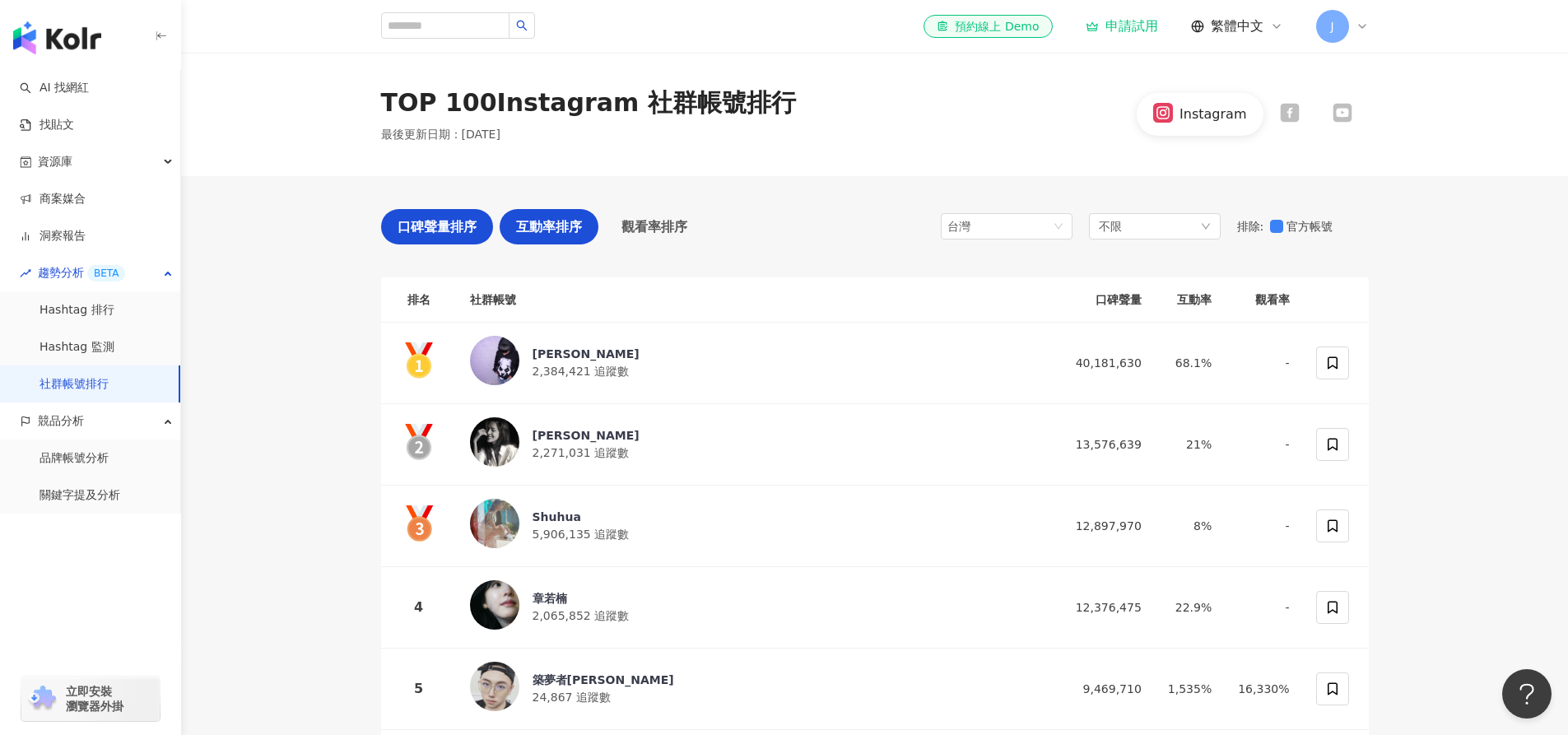
click at [570, 221] on span "互動率排序" at bounding box center [549, 227] width 66 height 21
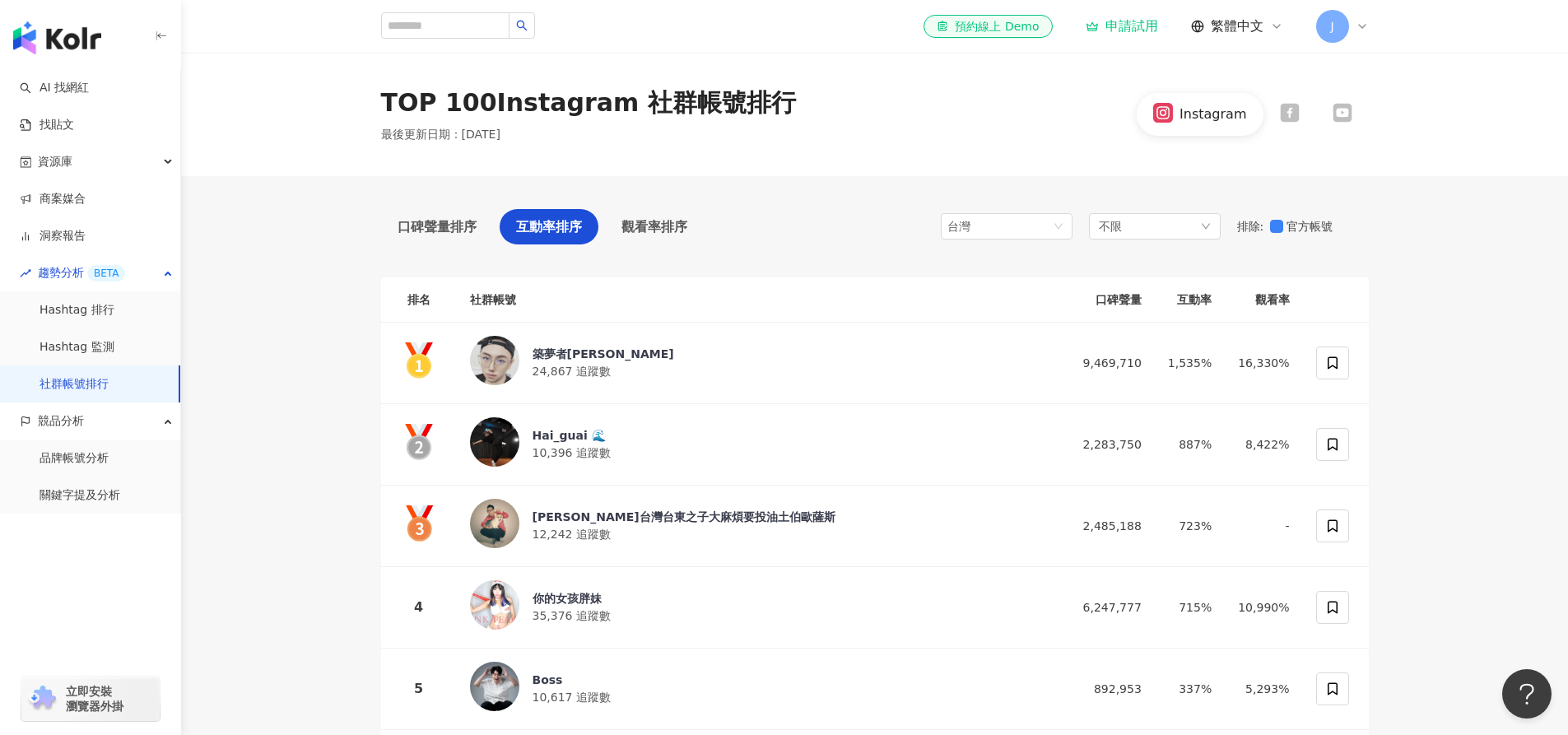
drag, startPoint x: 459, startPoint y: 132, endPoint x: 523, endPoint y: 131, distance: 64.0
click at [523, 131] on div "TOP 100 Instagram 社群帳號排行 最後更新日期 ： [DATE]" at bounding box center [588, 115] width 415 height 58
click at [572, 136] on div "TOP 100 Instagram 社群帳號排行 最後更新日期 ： [DATE]" at bounding box center [588, 115] width 415 height 58
click at [654, 241] on div "觀看率排序" at bounding box center [654, 227] width 99 height 35
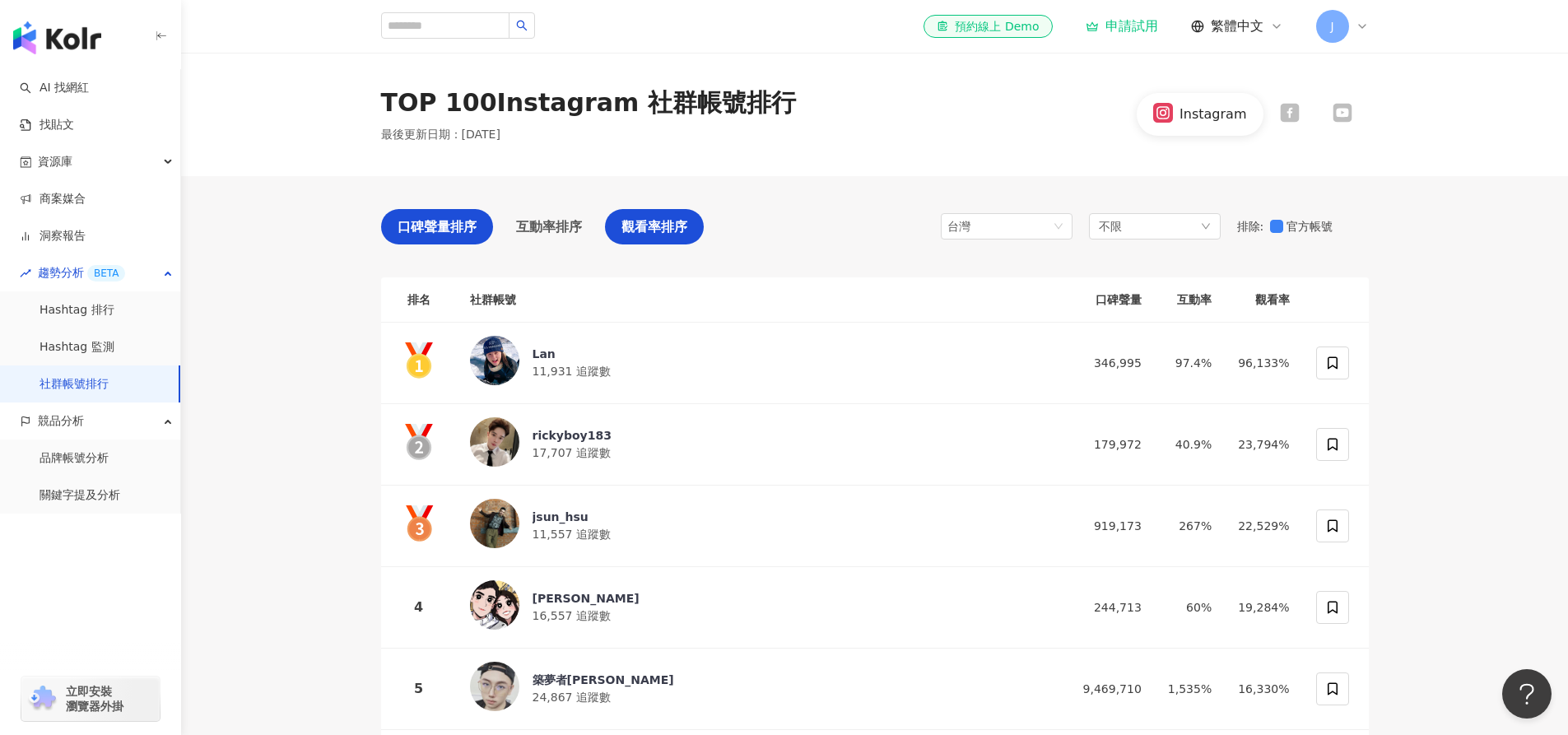
click at [450, 227] on span "口碑聲量排序" at bounding box center [436, 227] width 79 height 21
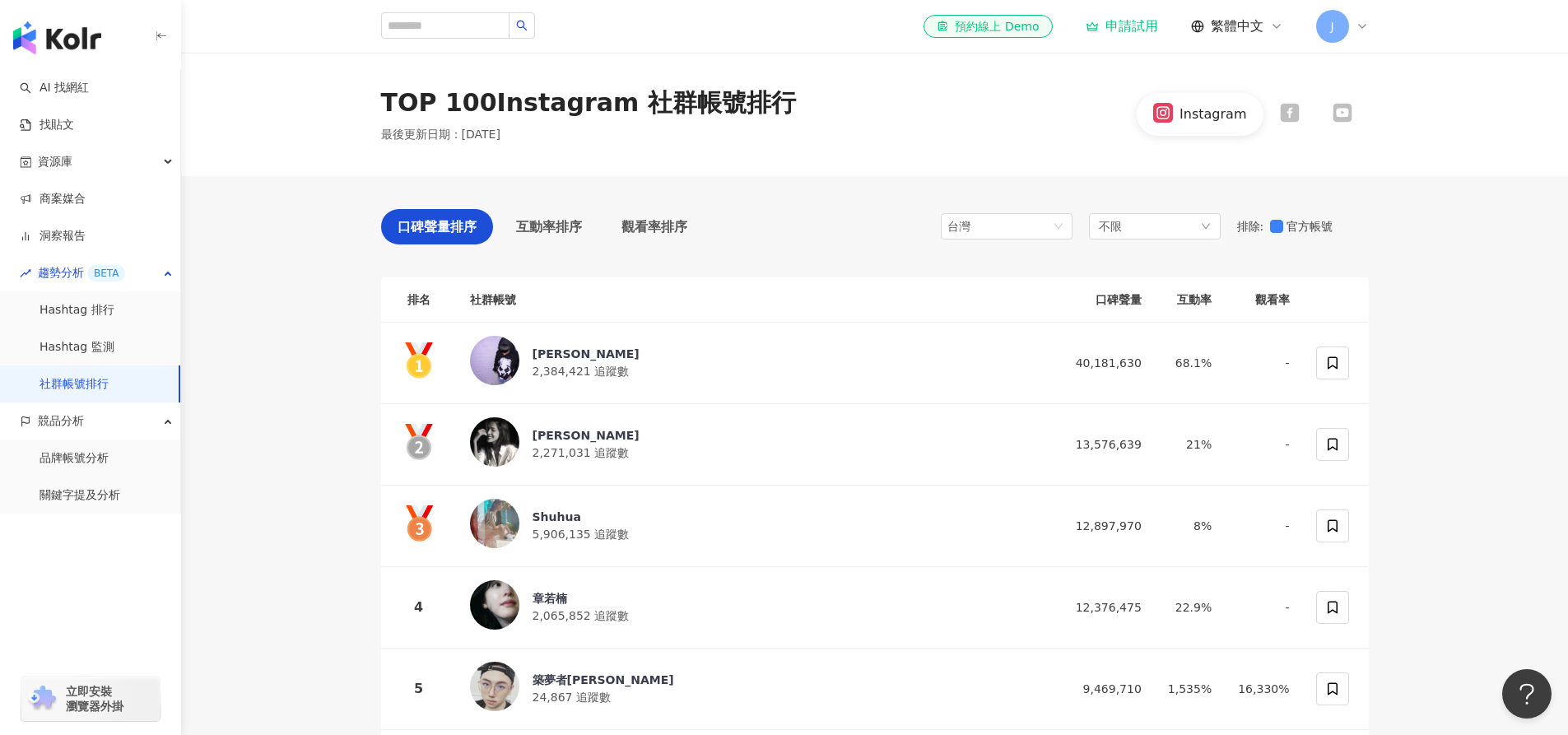
click at [1099, 25] on div "申請試用" at bounding box center [1121, 26] width 73 height 17
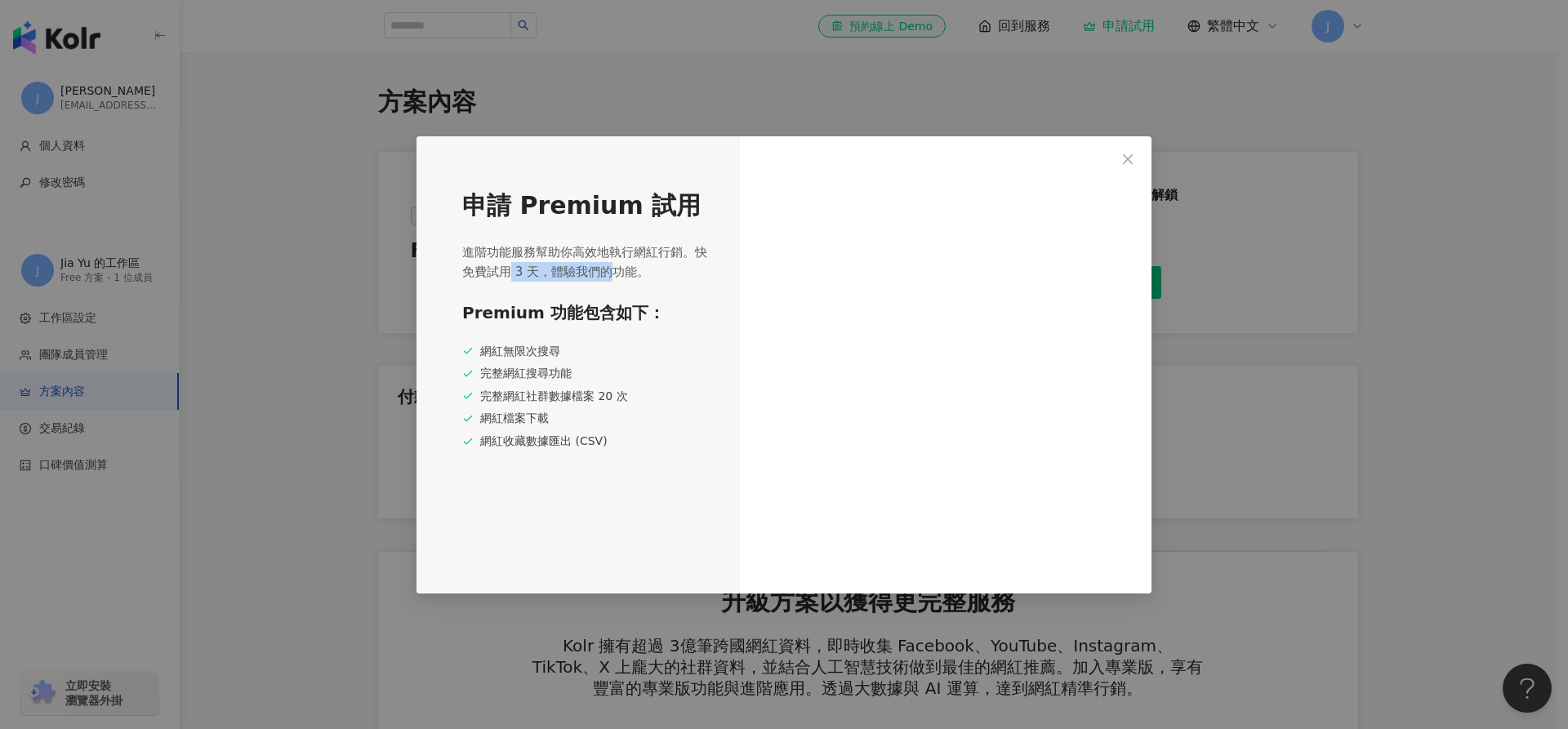
drag, startPoint x: 512, startPoint y: 279, endPoint x: 603, endPoint y: 289, distance: 91.5
click at [603, 289] on div "申請 Premium 試用 進階功能服務幫助你高效地執行網紅行銷。快免費試用 3 天，體驗我們的功能。 Premium 功能包含如下： 網紅無限次搜尋 完整網…" at bounding box center [578, 364] width 324 height 457
click at [530, 389] on div "完整網紅社群數據檔案 20 次" at bounding box center [586, 397] width 248 height 17
click at [1126, 150] on button "Close" at bounding box center [1128, 158] width 32 height 32
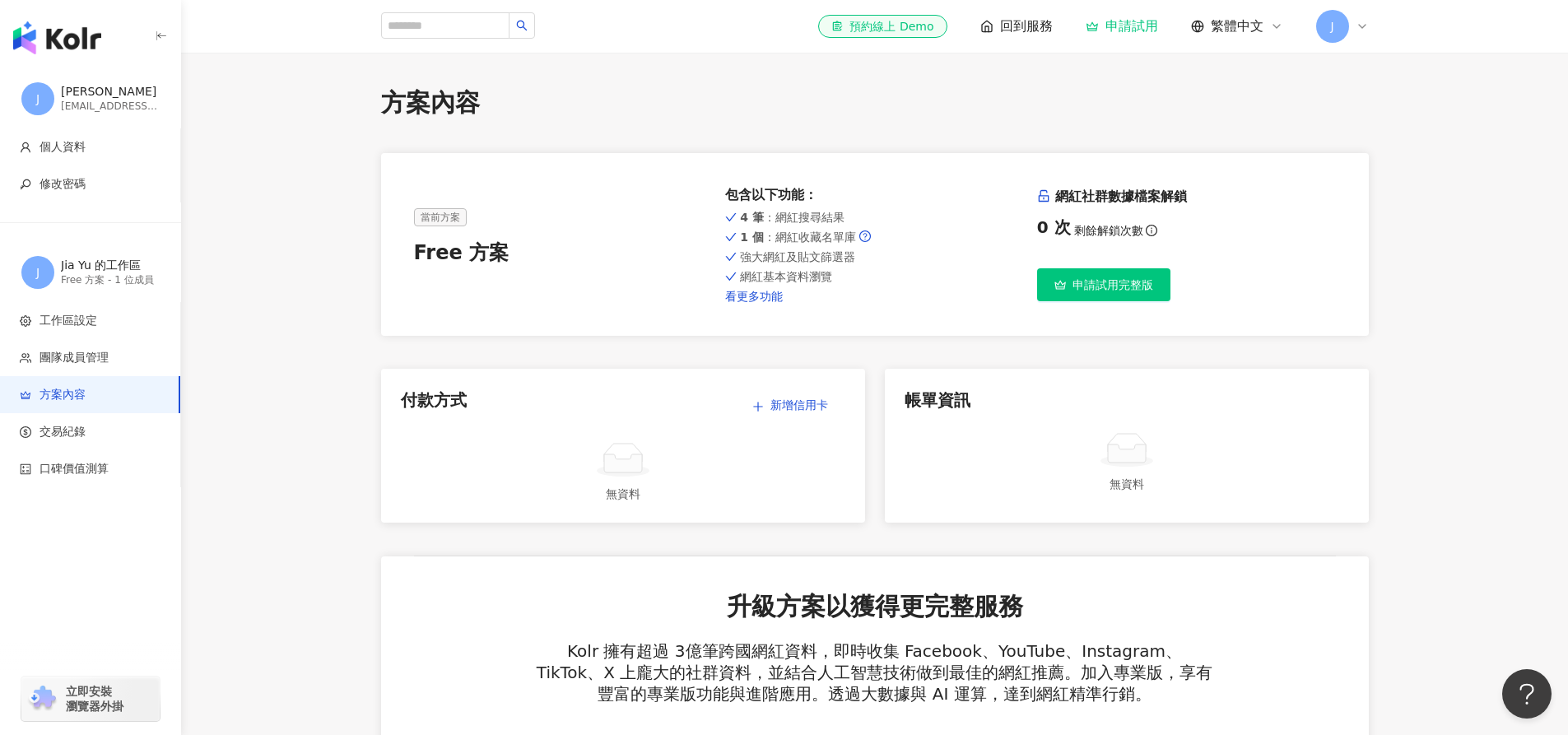
click at [745, 300] on link "看更多功能" at bounding box center [874, 297] width 298 height 13
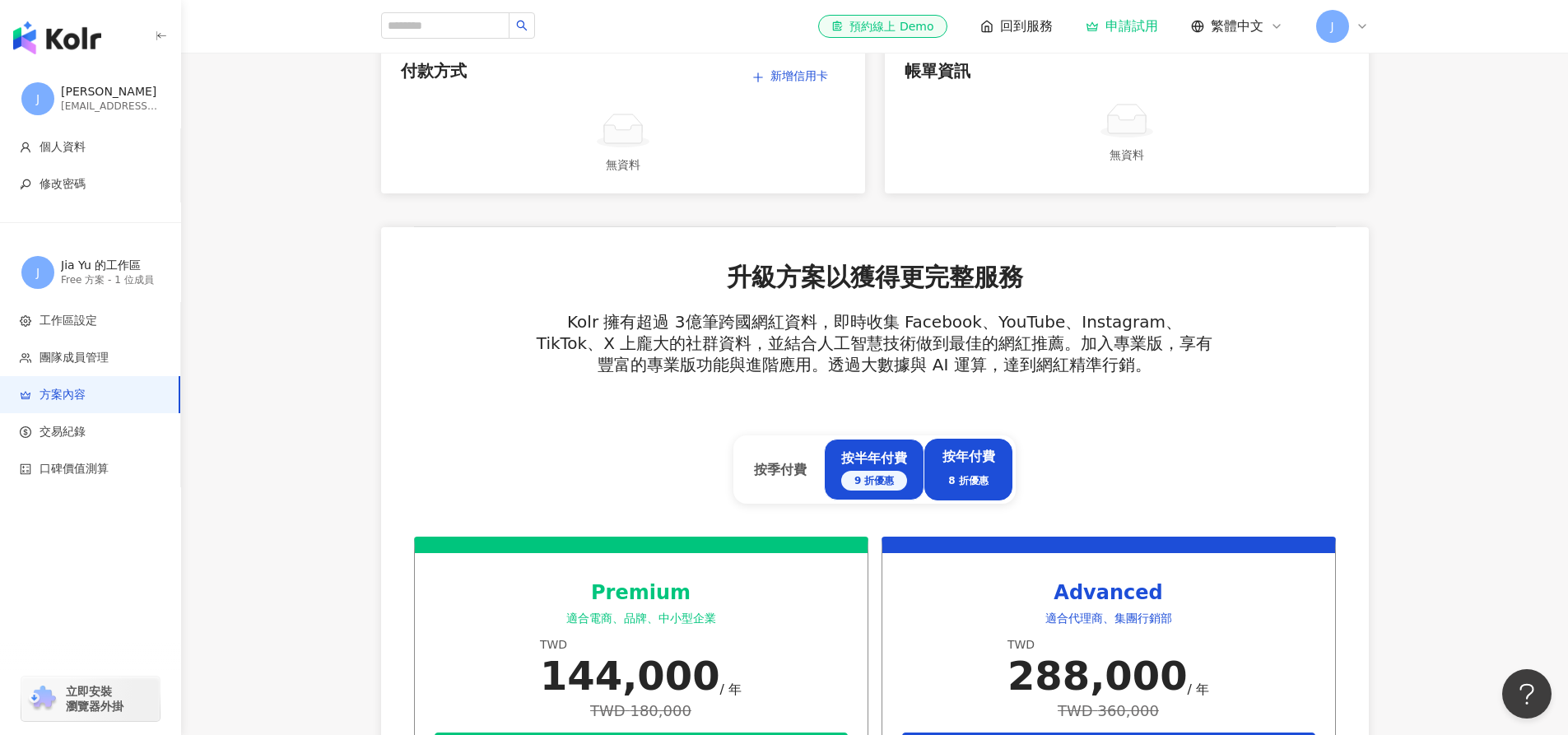
scroll to position [659, 0]
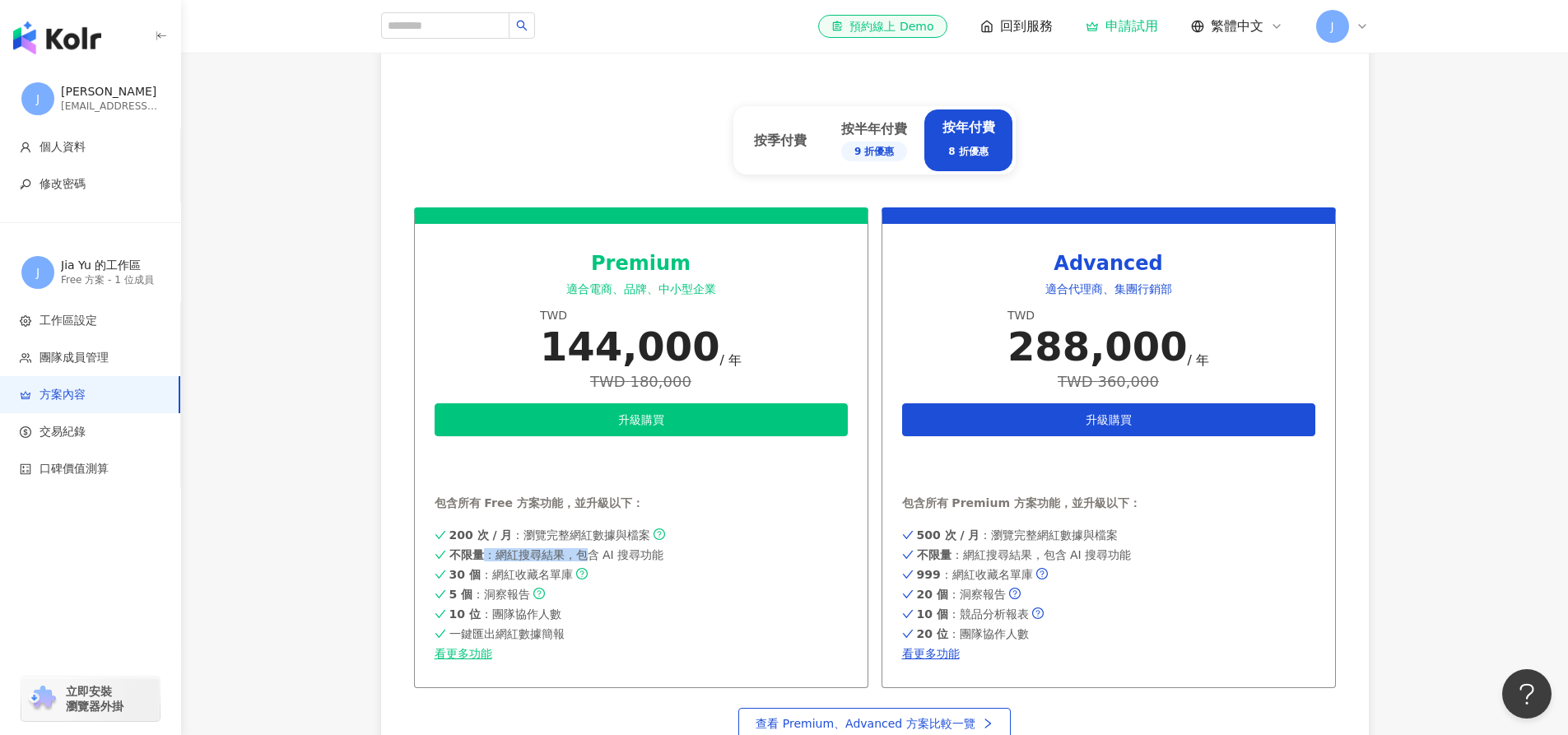
drag, startPoint x: 481, startPoint y: 551, endPoint x: 591, endPoint y: 559, distance: 110.3
click at [591, 559] on span "不限量 ：網紅搜尋結果，包含 AI 搜尋功能" at bounding box center [557, 555] width 214 height 13
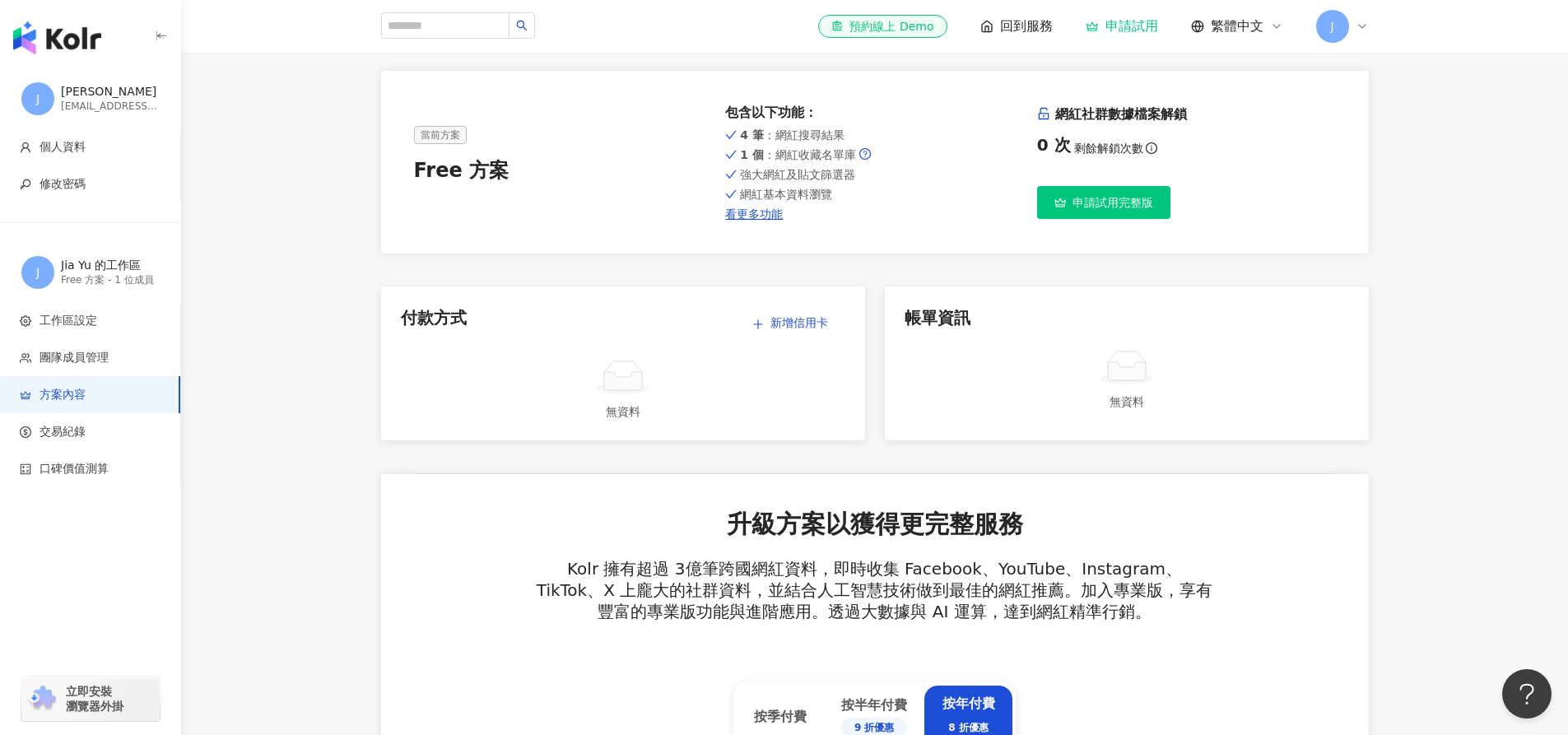
scroll to position [0, 0]
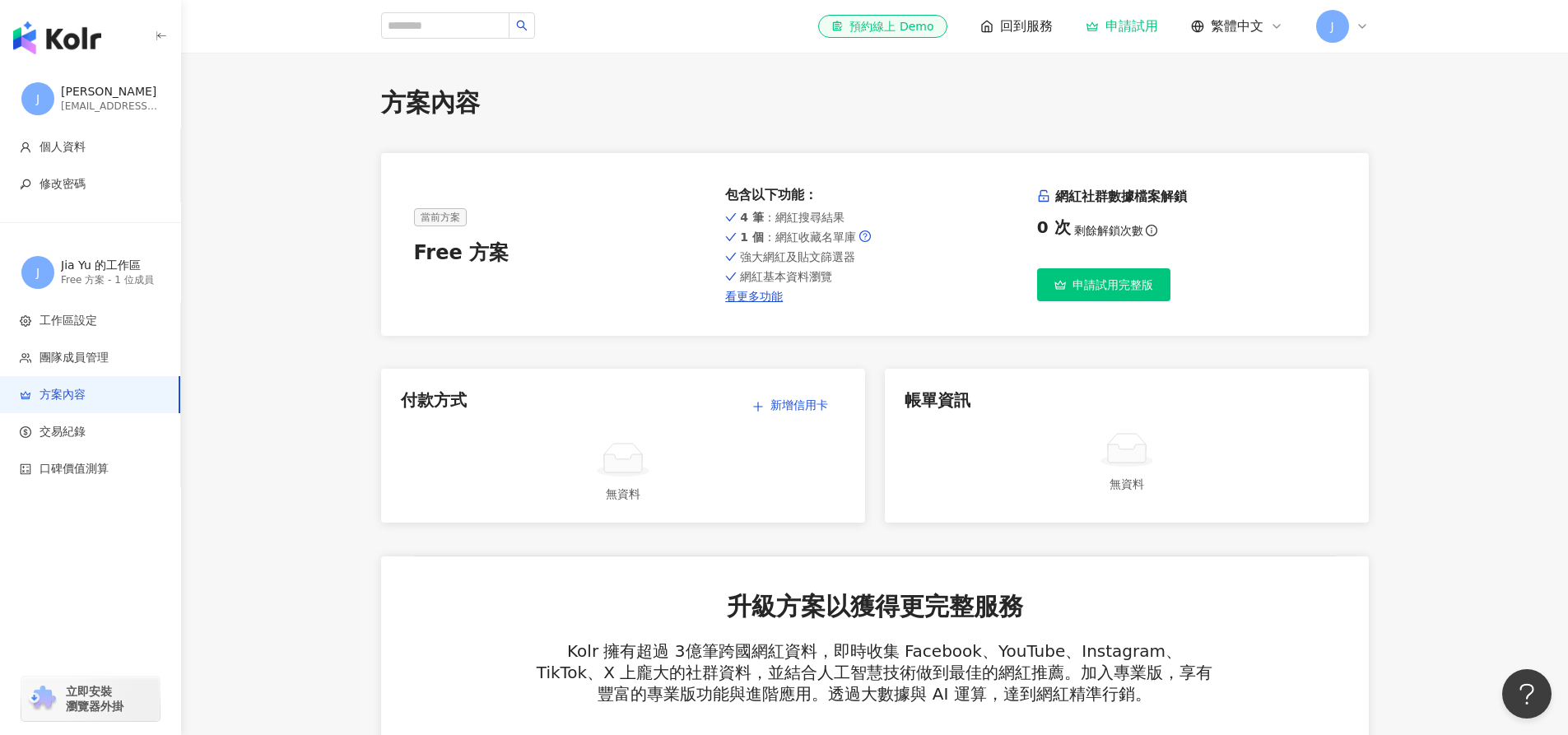
click at [1029, 36] on div "el-icon-cs 預約線上 Demo 回到服務 申請試用 繁體中文 J" at bounding box center [1093, 26] width 550 height 33
click at [1021, 25] on span "回到服務" at bounding box center [1026, 26] width 52 height 18
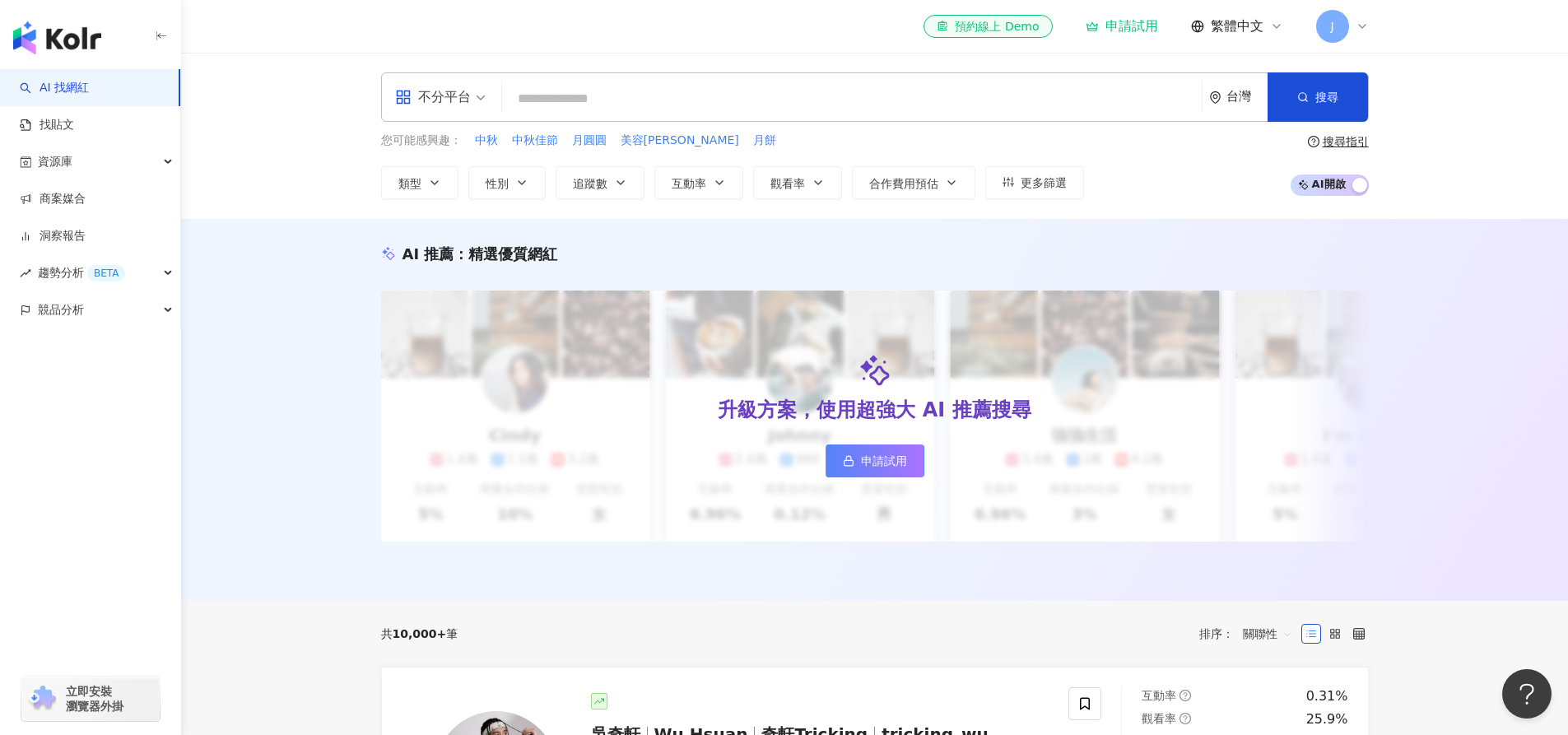
click at [1359, 32] on icon at bounding box center [1362, 26] width 13 height 13
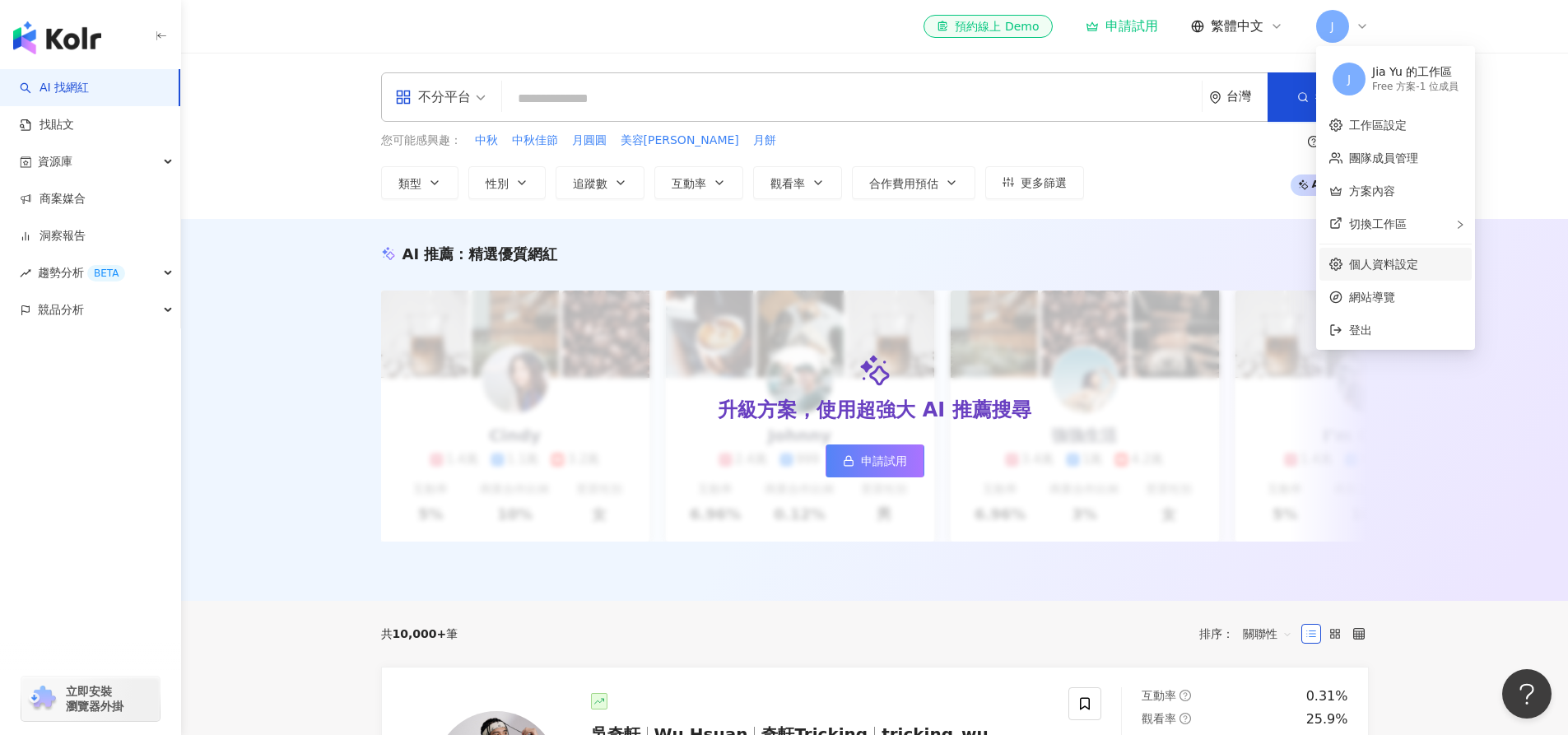
click at [1378, 265] on link "個人資料設定" at bounding box center [1383, 264] width 69 height 13
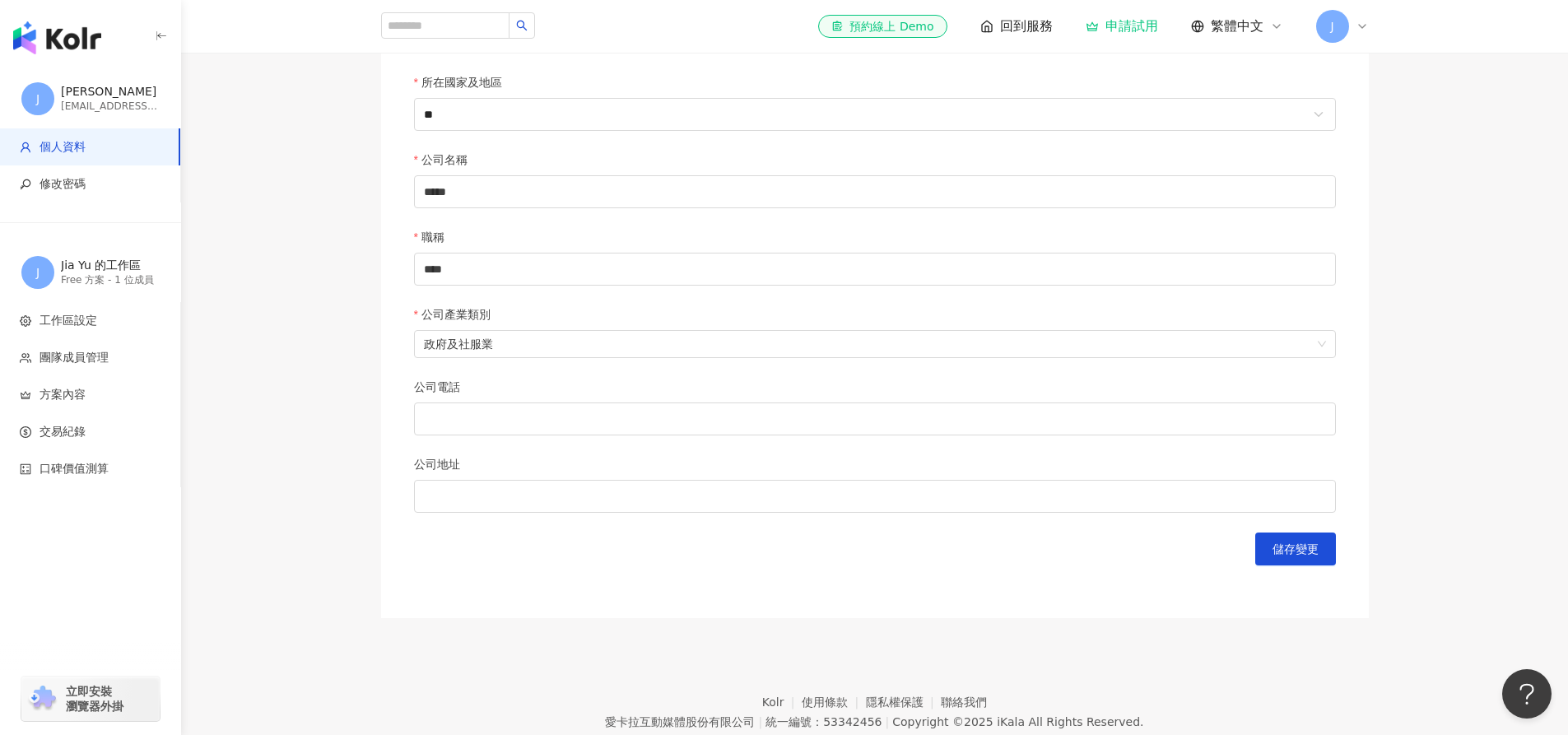
scroll to position [650, 0]
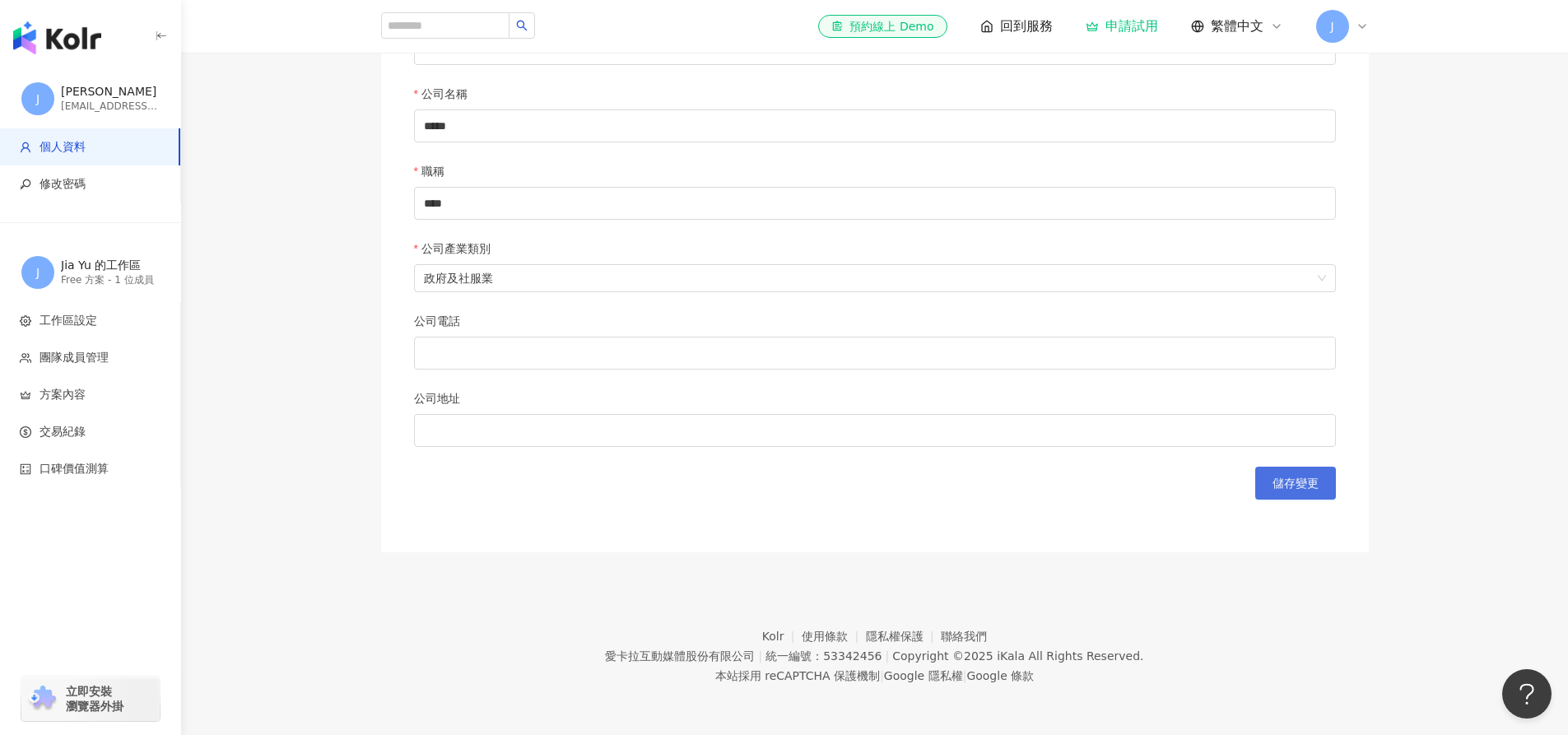
click at [1299, 484] on span "儲存變更" at bounding box center [1295, 483] width 46 height 13
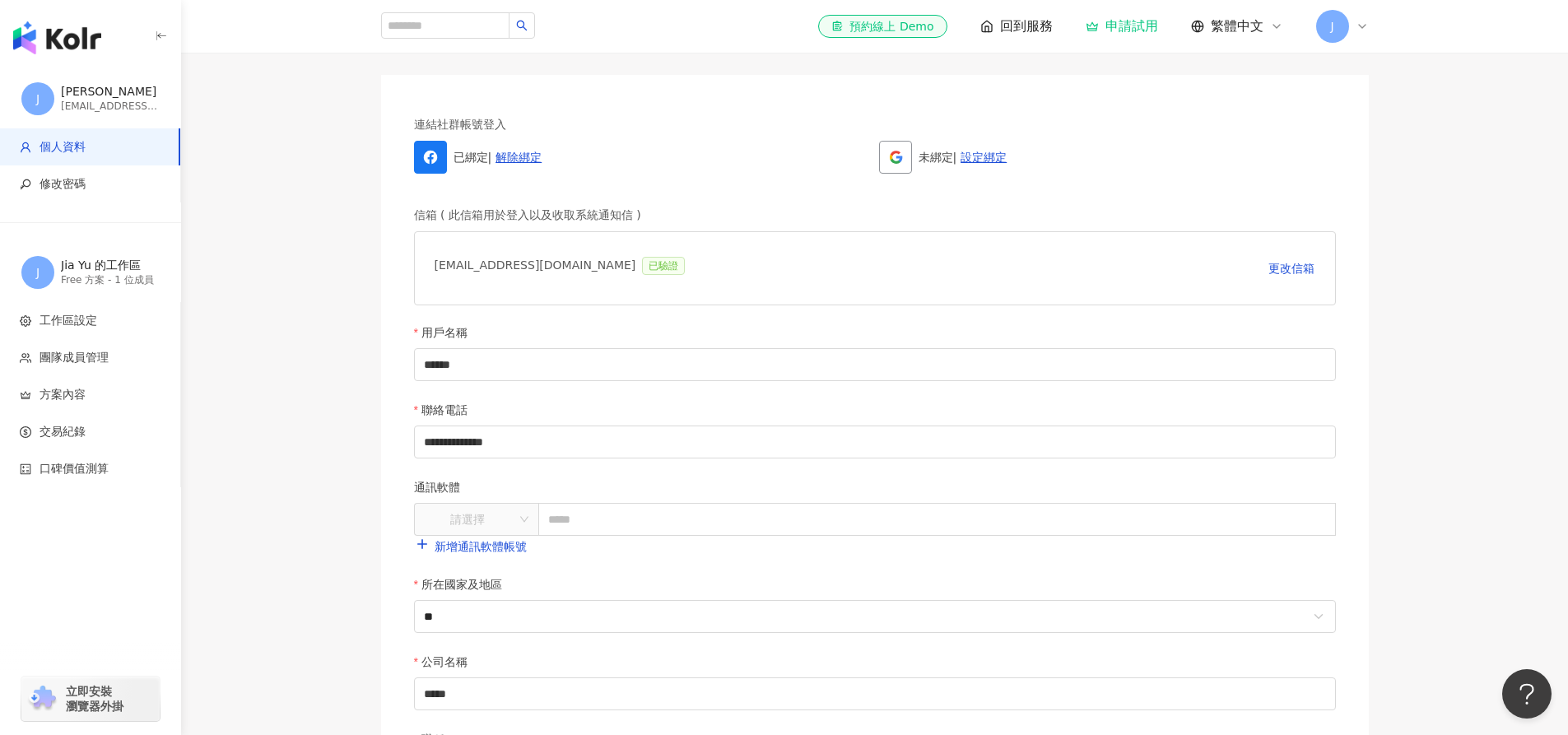
scroll to position [0, 0]
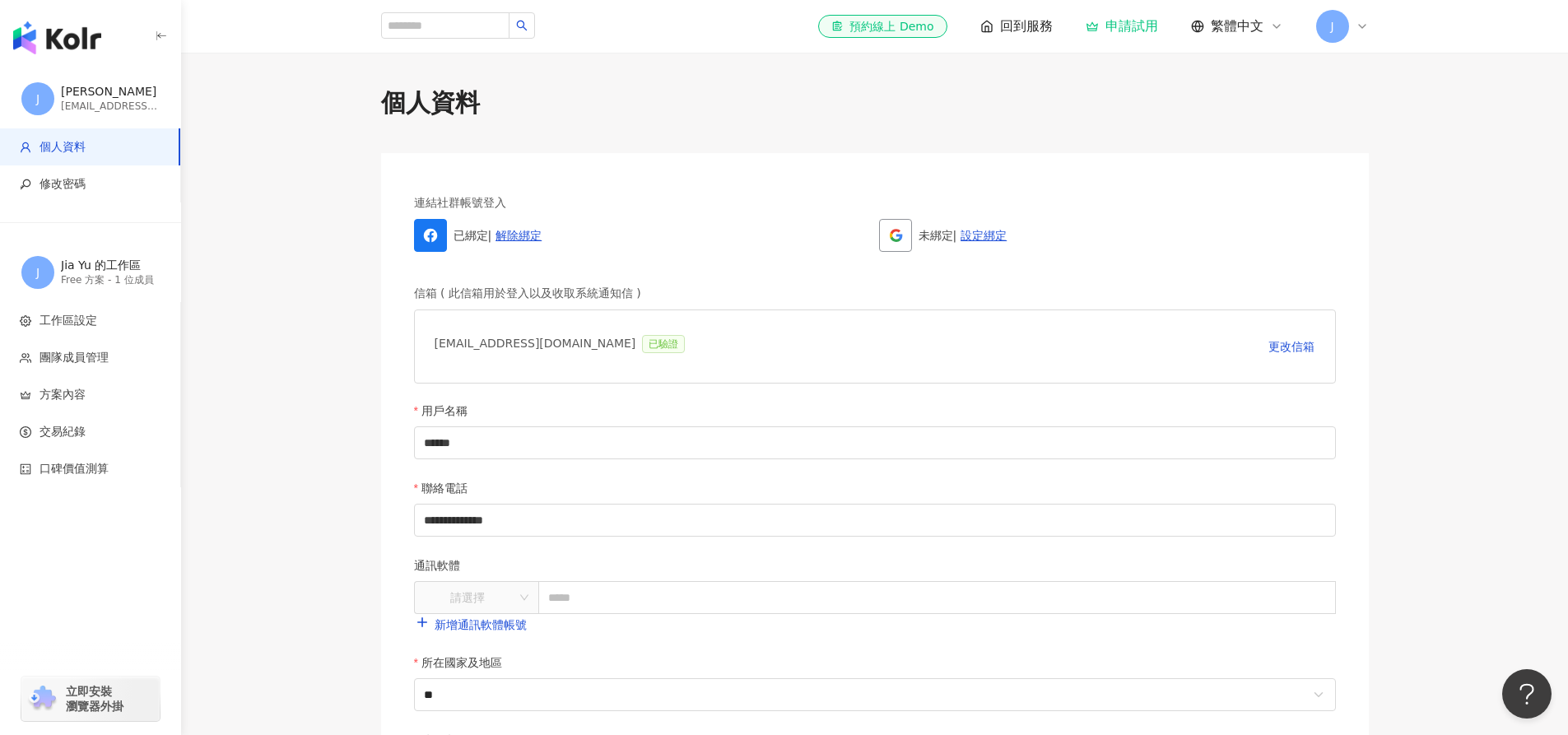
click at [81, 50] on img "button" at bounding box center [57, 37] width 88 height 33
